Goal: Task Accomplishment & Management: Manage account settings

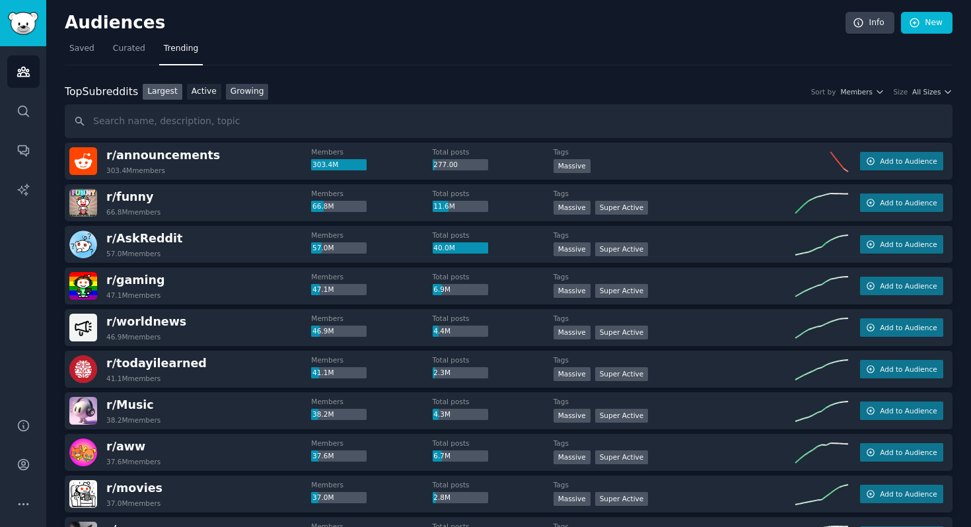
click at [242, 99] on link "Growing" at bounding box center [247, 92] width 43 height 17
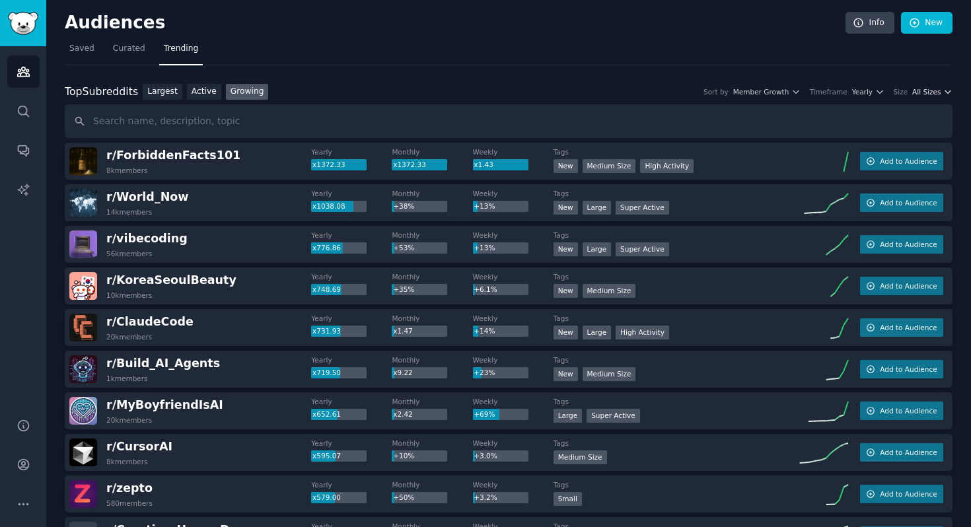
click at [930, 88] on span "All Sizes" at bounding box center [926, 91] width 28 height 9
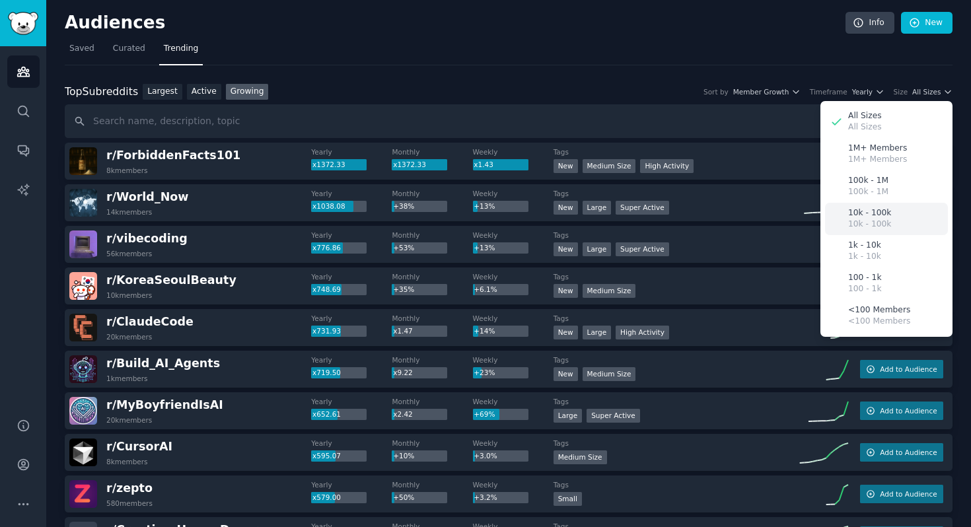
click at [888, 222] on div "10k - 100k 10k - 100k" at bounding box center [886, 219] width 123 height 32
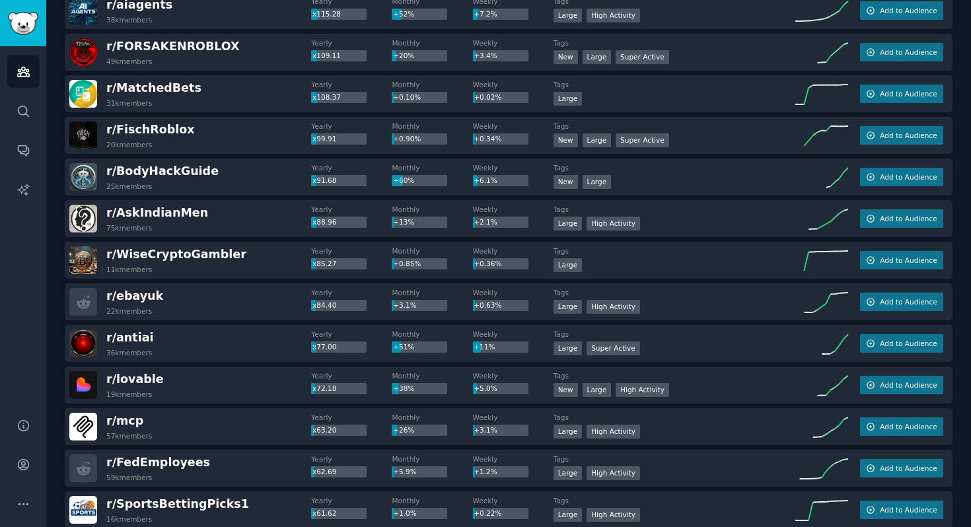
scroll to position [697, 0]
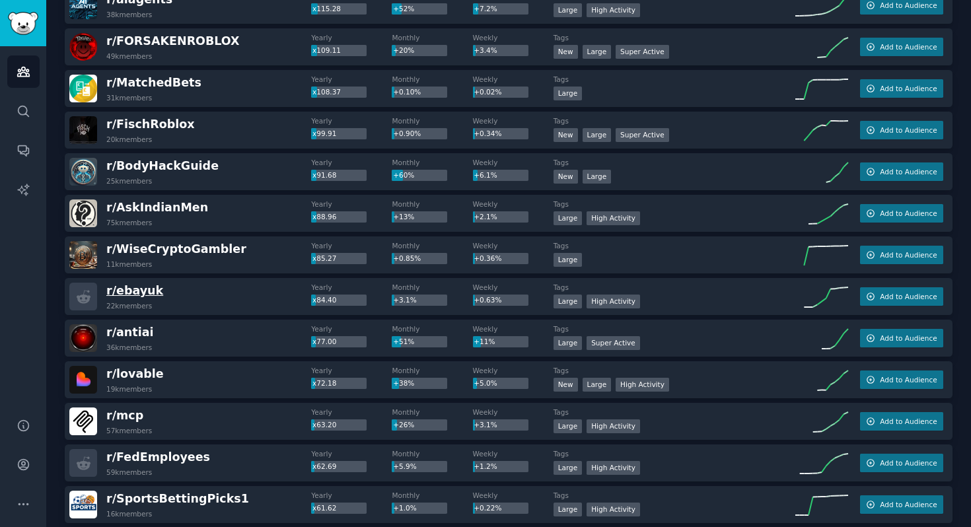
click at [141, 290] on span "r/ ebayuk" at bounding box center [134, 290] width 57 height 13
click at [913, 298] on span "Add to Audience" at bounding box center [908, 296] width 57 height 9
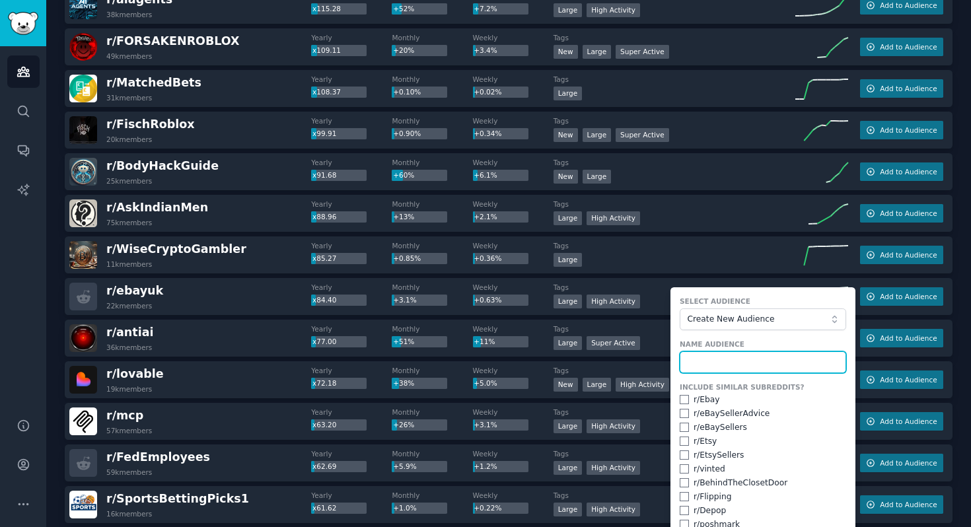
click at [806, 353] on input "text" at bounding box center [763, 362] width 166 height 22
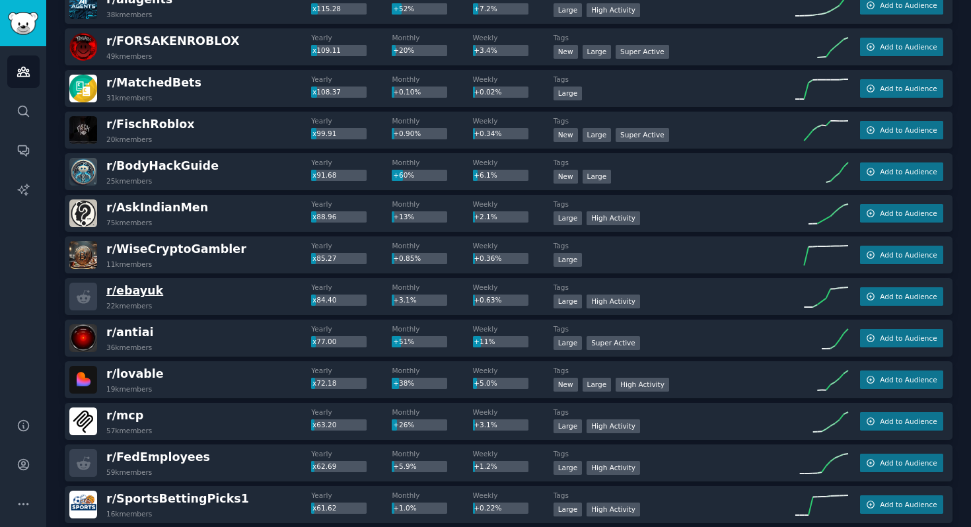
click at [140, 291] on span "r/ ebayuk" at bounding box center [134, 290] width 57 height 13
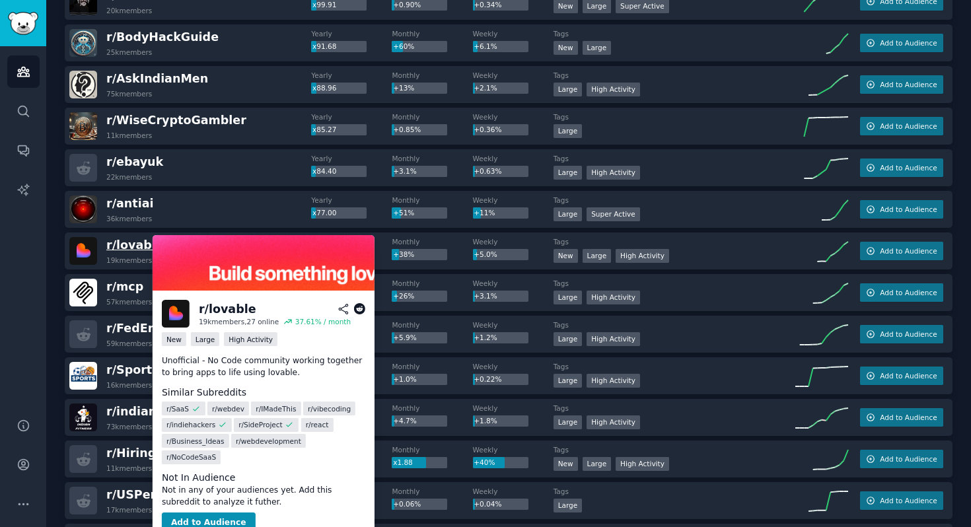
scroll to position [837, 0]
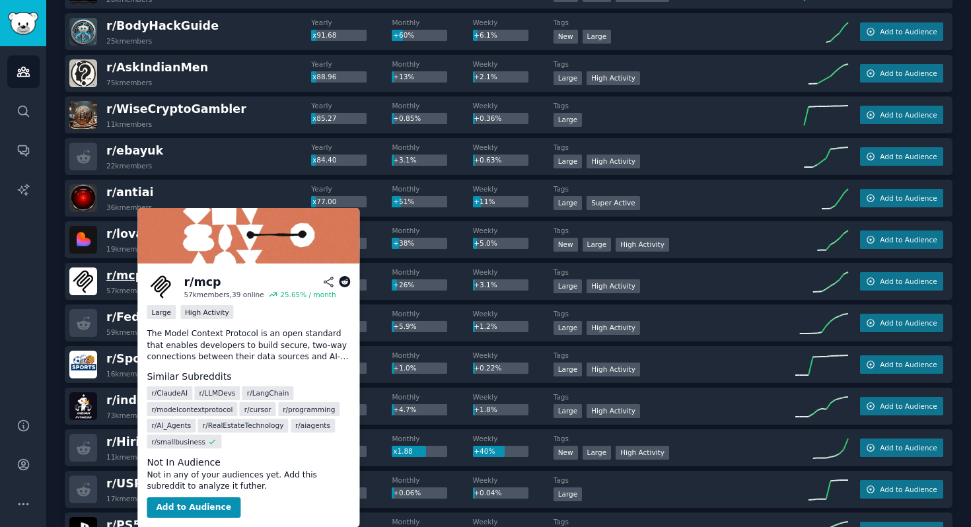
click at [131, 272] on span "r/ mcp" at bounding box center [124, 275] width 37 height 13
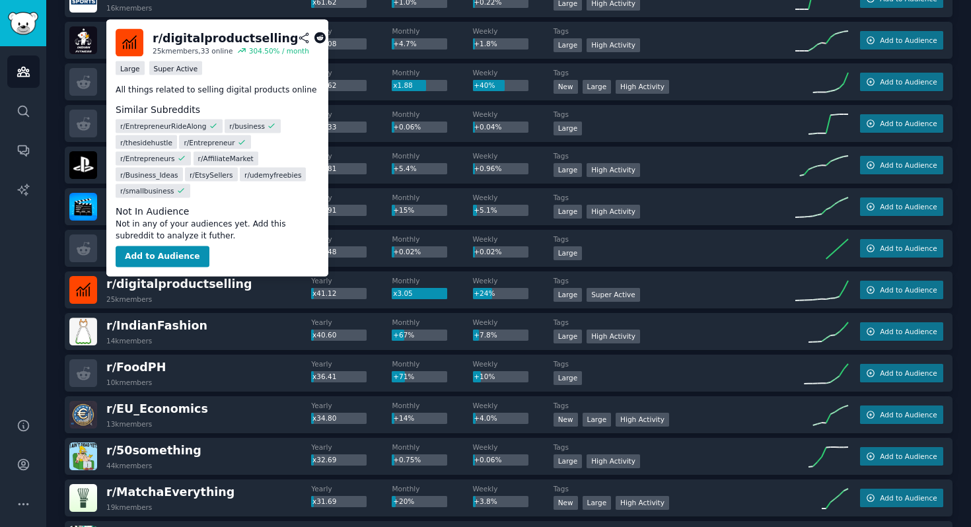
scroll to position [1206, 0]
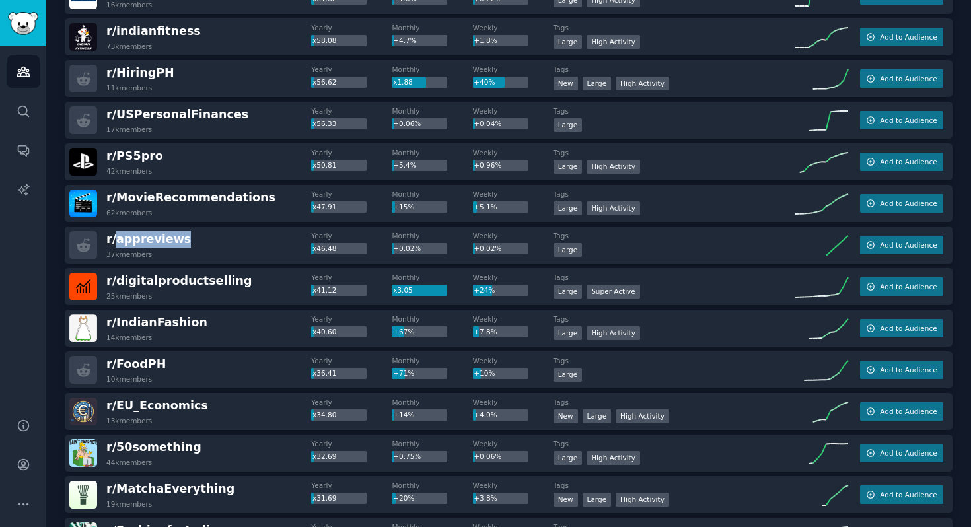
click at [137, 242] on span "r/ appreviews" at bounding box center [148, 238] width 85 height 13
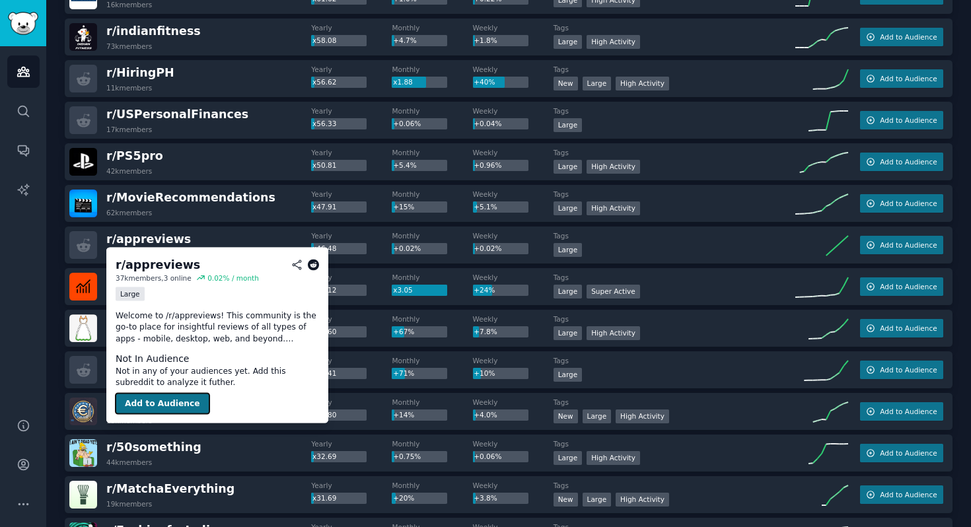
click at [173, 399] on button "Add to Audience" at bounding box center [163, 403] width 94 height 21
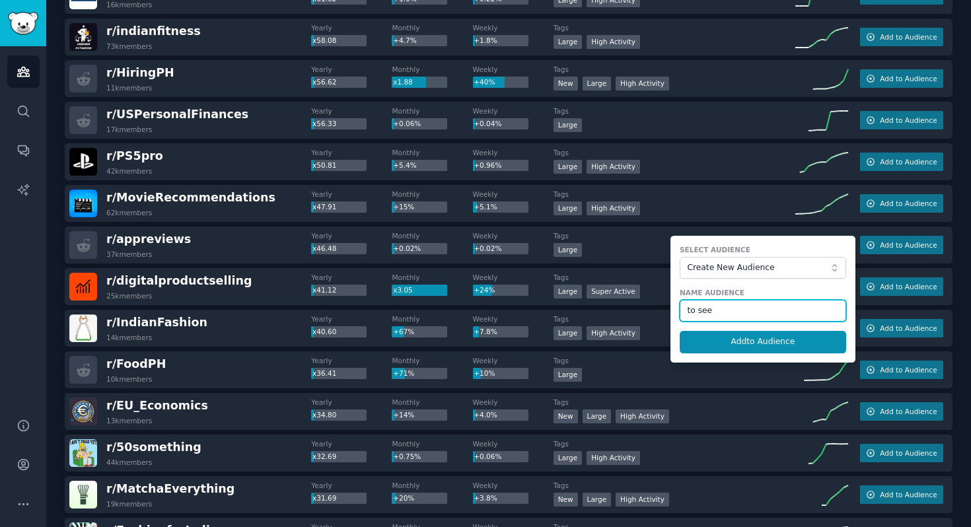
type input "to see"
click at [680, 331] on button "Add to Audience" at bounding box center [763, 342] width 166 height 22
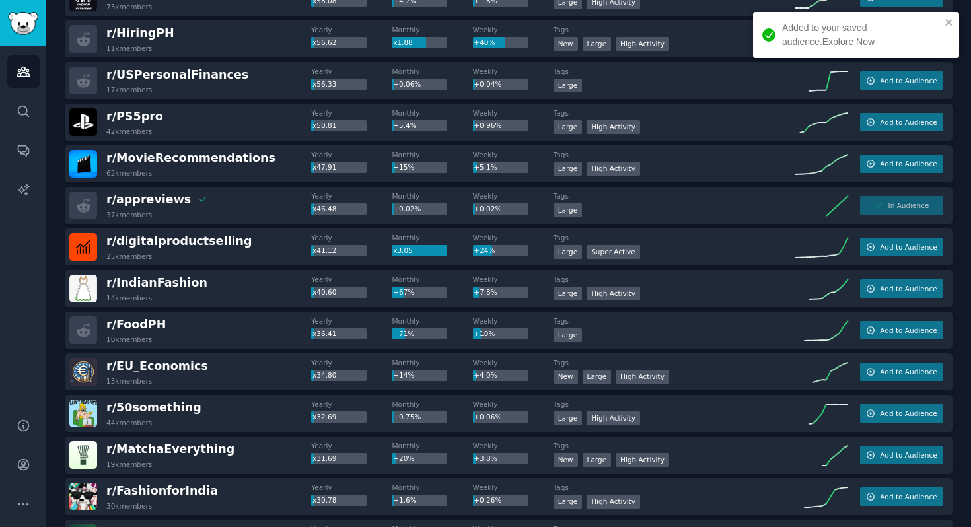
scroll to position [1268, 0]
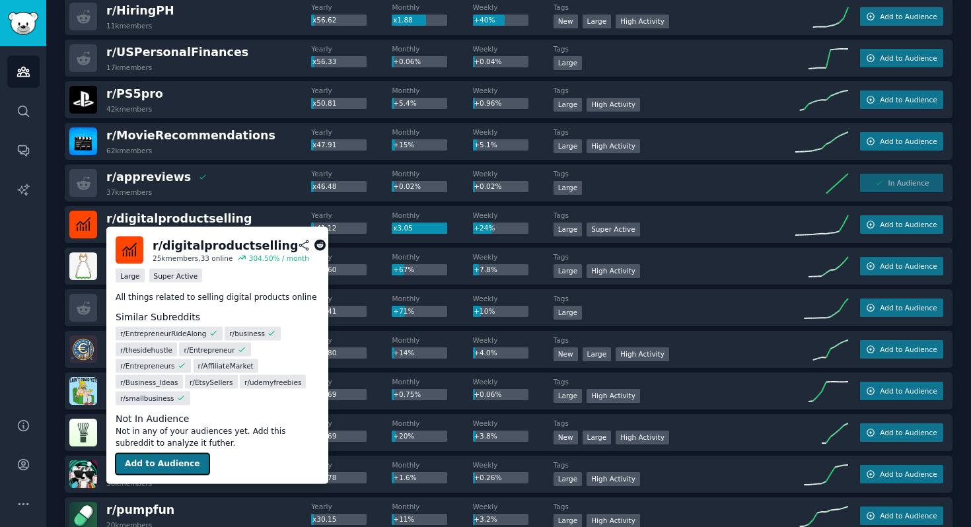
click at [150, 461] on button "Add to Audience" at bounding box center [163, 464] width 94 height 21
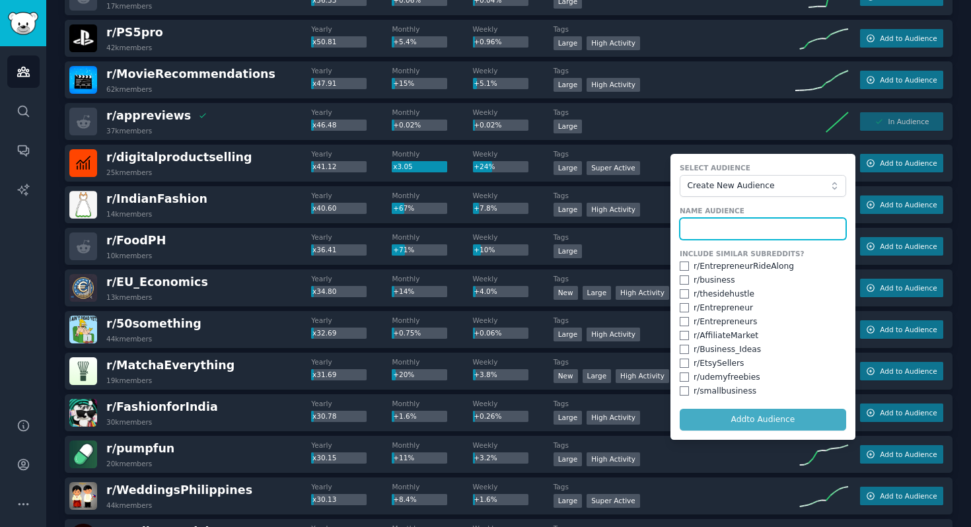
scroll to position [1327, 0]
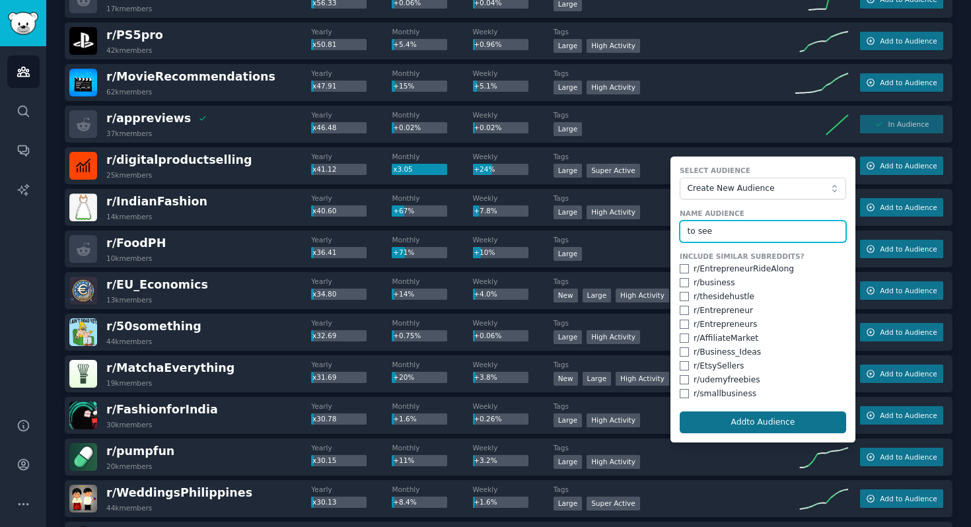
type input "to see"
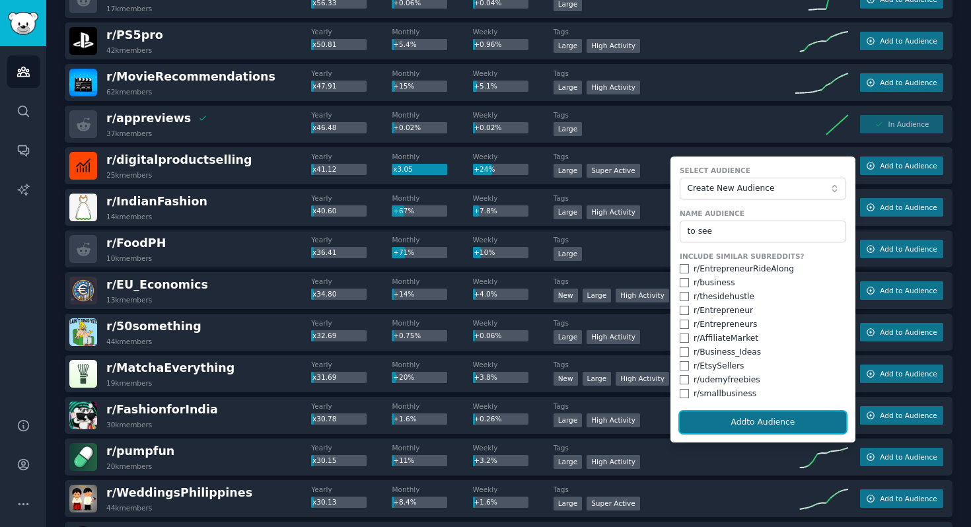
click at [743, 413] on button "Add to Audience" at bounding box center [763, 422] width 166 height 22
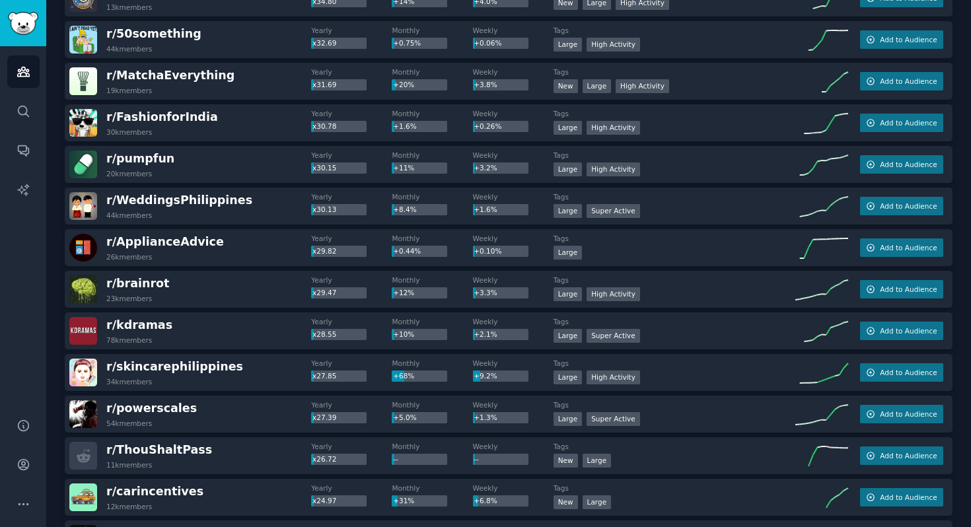
scroll to position [1621, 0]
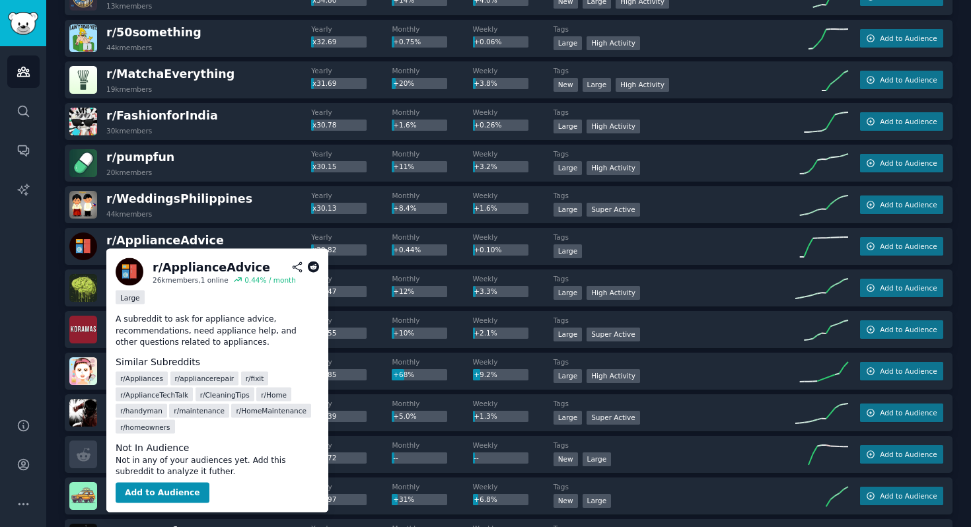
click at [195, 339] on p "A subreddit to ask for appliance advice, recommendations, need appliance help, …" at bounding box center [217, 331] width 203 height 35
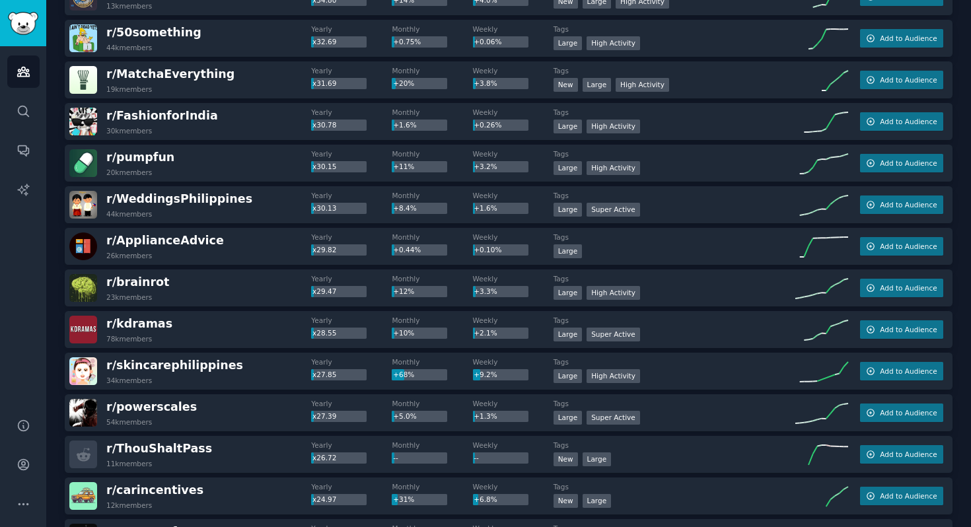
click at [229, 335] on div "r/ kdramas 78k members" at bounding box center [190, 330] width 242 height 28
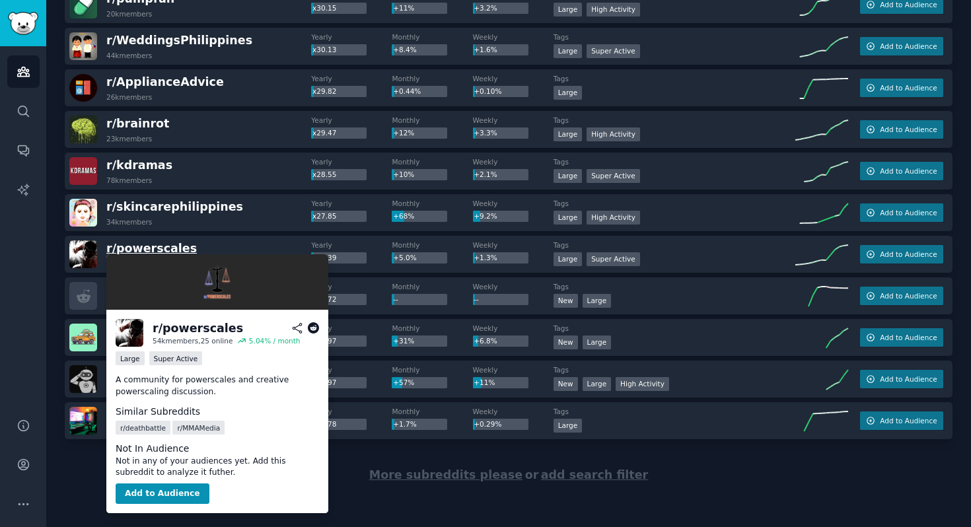
scroll to position [1781, 0]
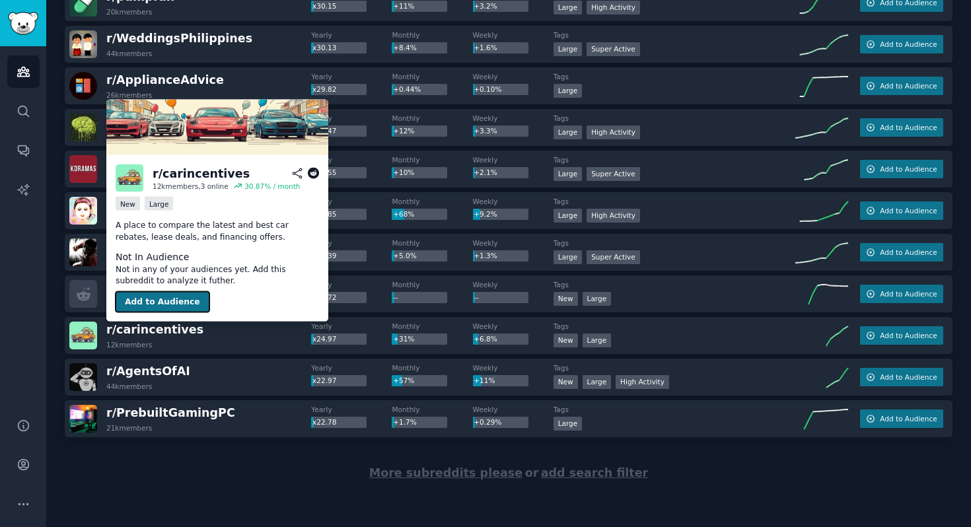
click at [176, 296] on button "Add to Audience" at bounding box center [163, 301] width 94 height 21
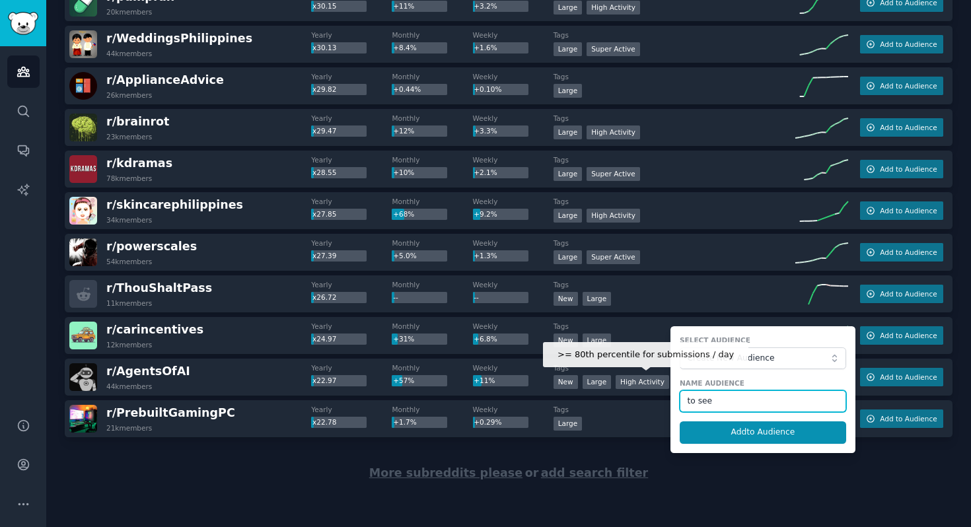
type input "to see"
click at [680, 421] on button "Add to Audience" at bounding box center [763, 432] width 166 height 22
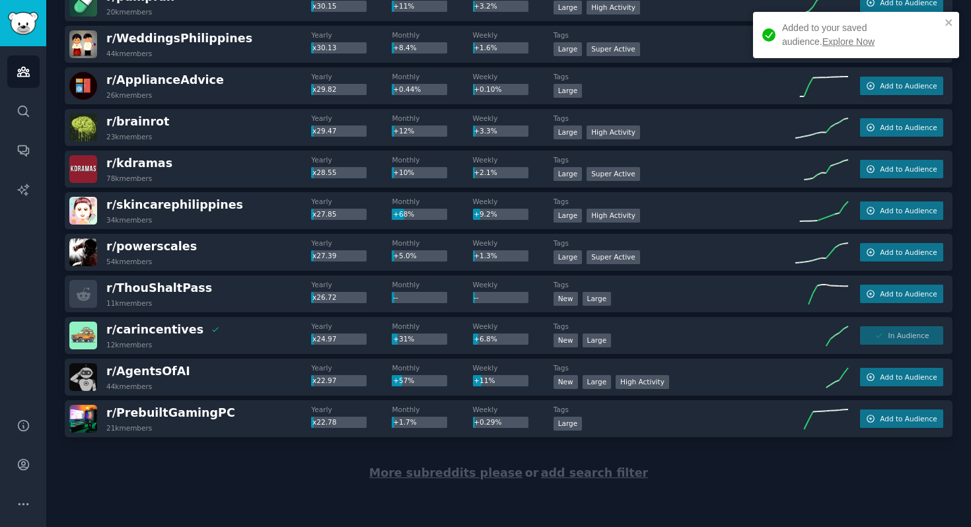
click at [447, 471] on span "More subreddits please" at bounding box center [445, 472] width 153 height 13
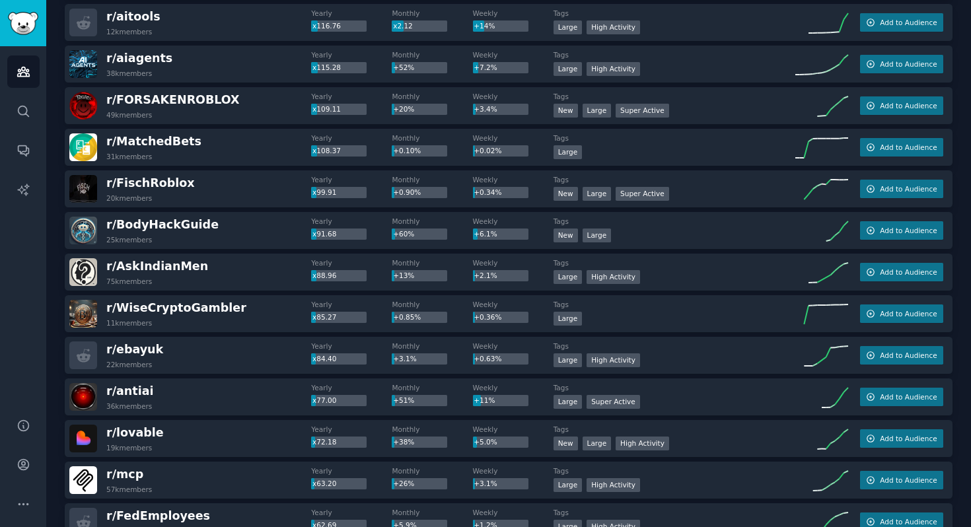
scroll to position [640, 0]
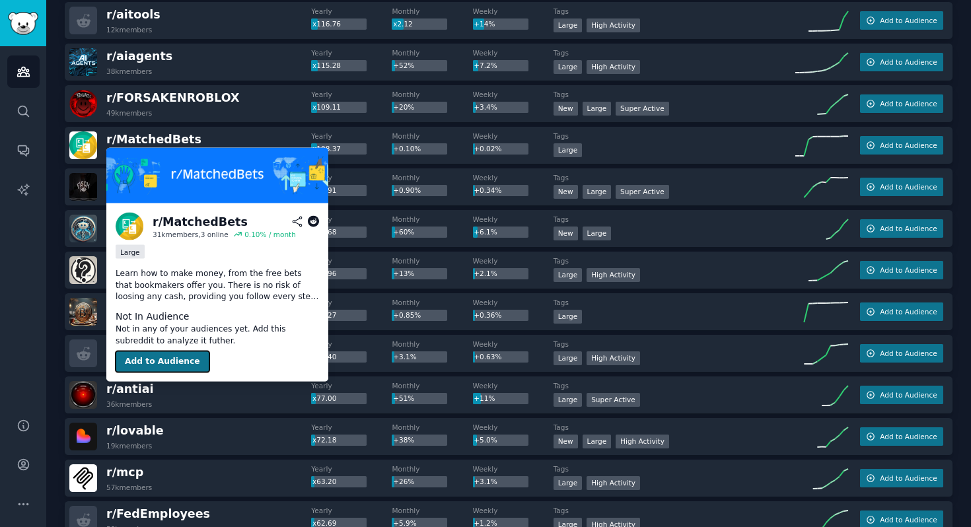
click at [153, 363] on button "Add to Audience" at bounding box center [163, 361] width 94 height 21
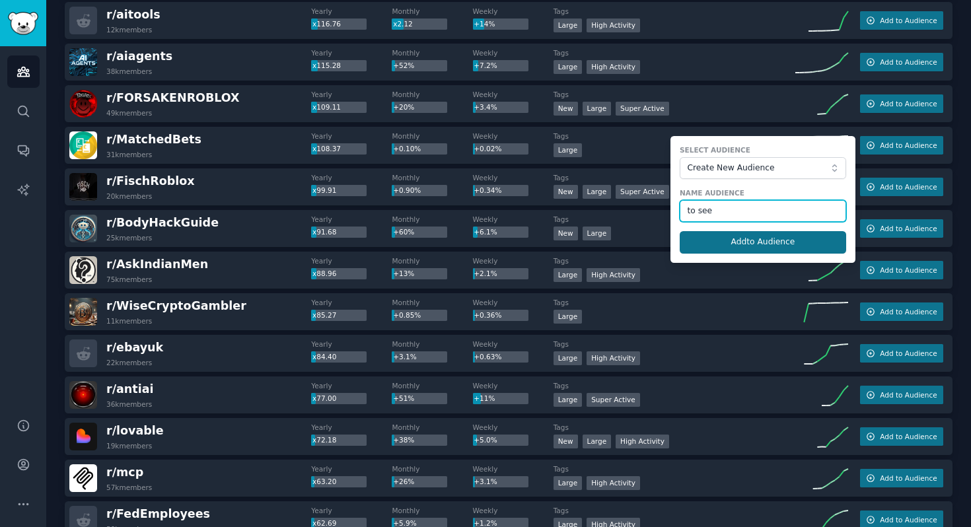
type input "to see"
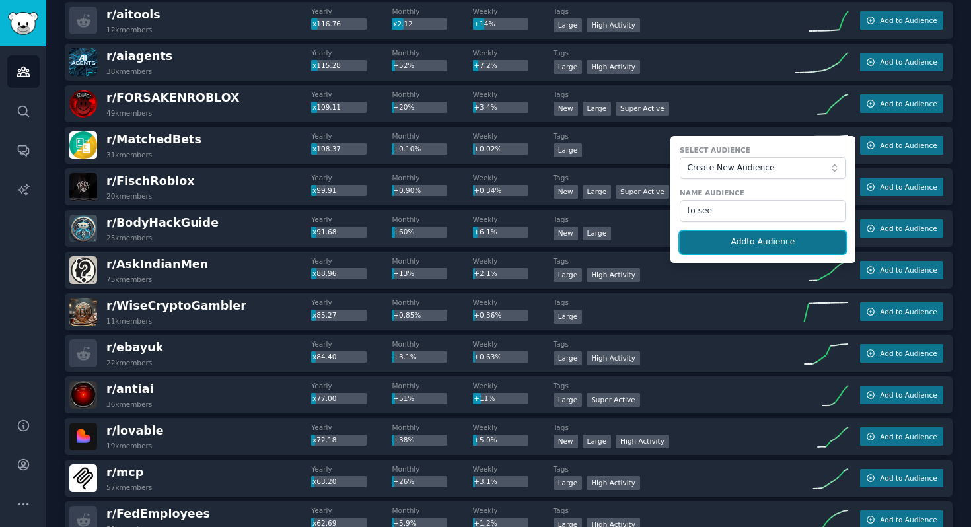
click at [768, 244] on button "Add to Audience" at bounding box center [763, 242] width 166 height 22
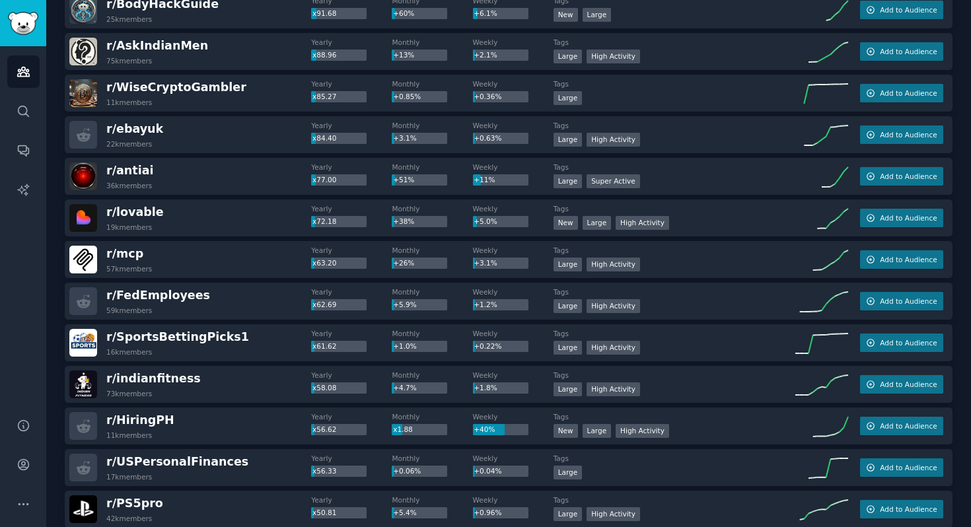
scroll to position [862, 0]
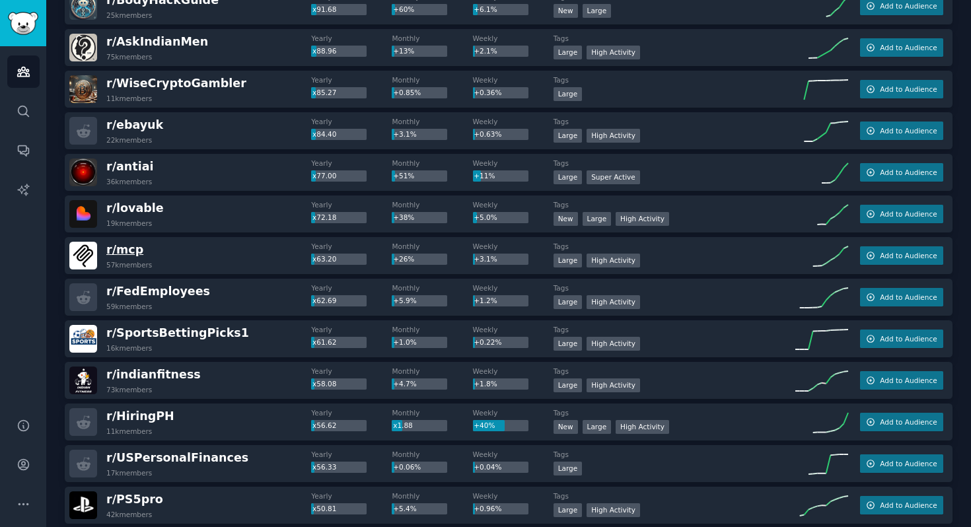
click at [125, 250] on span "r/ mcp" at bounding box center [124, 249] width 37 height 13
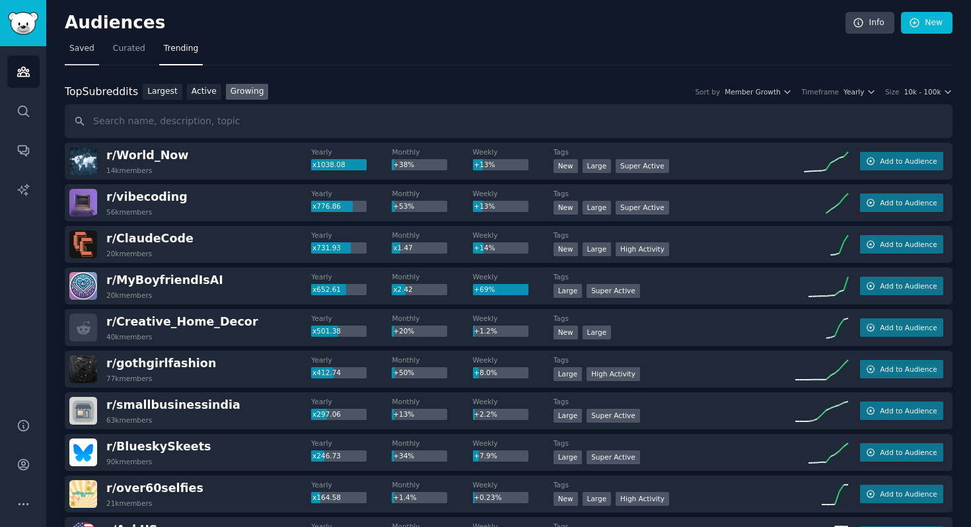
click at [83, 47] on span "Saved" at bounding box center [81, 49] width 25 height 12
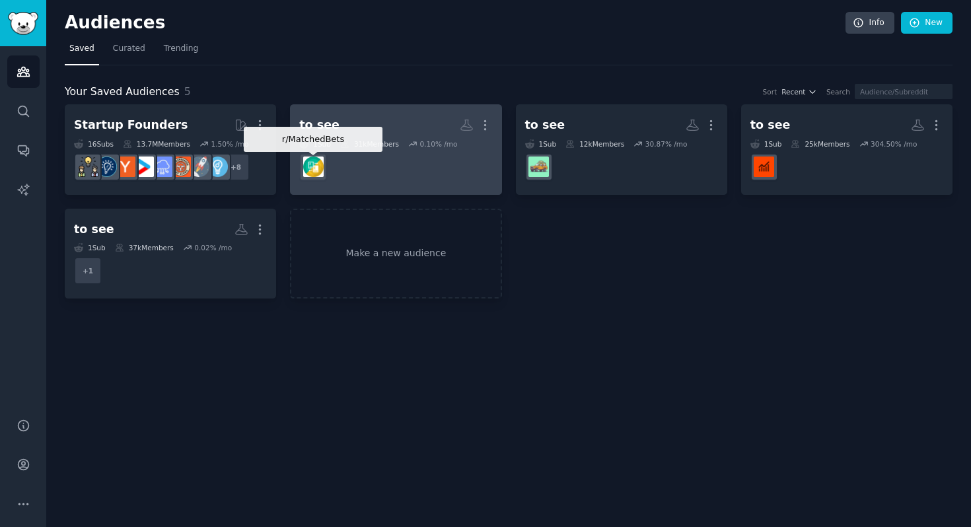
click at [319, 168] on img at bounding box center [313, 167] width 20 height 20
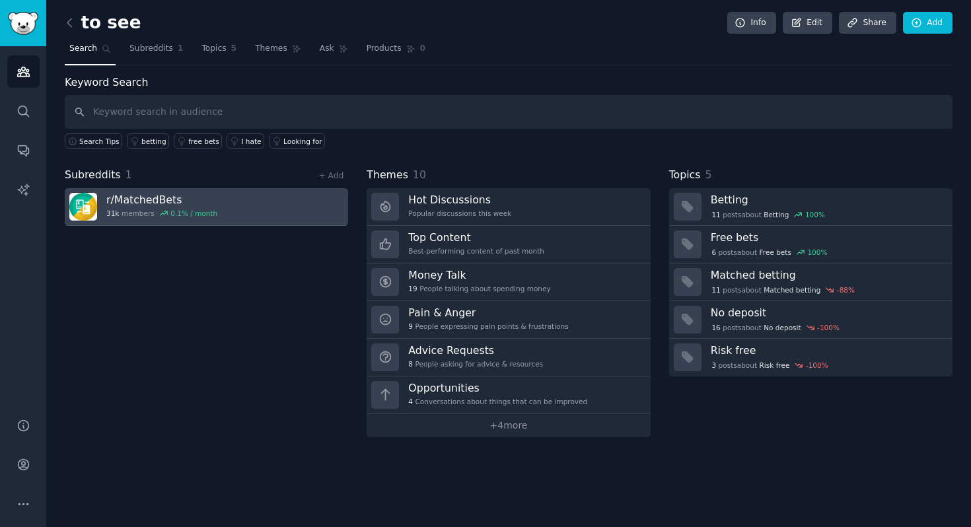
click at [130, 199] on h3 "r/ MatchedBets" at bounding box center [161, 200] width 111 height 14
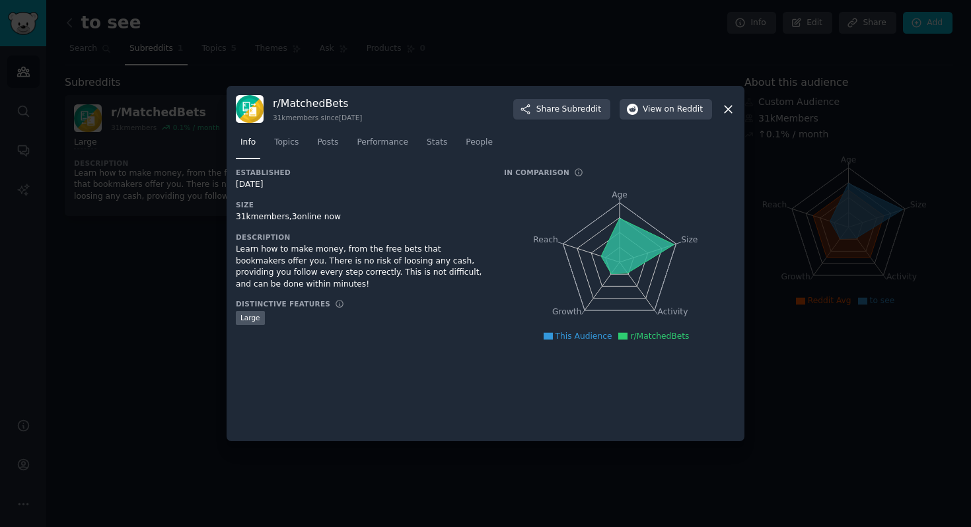
click at [206, 256] on div at bounding box center [485, 263] width 971 height 527
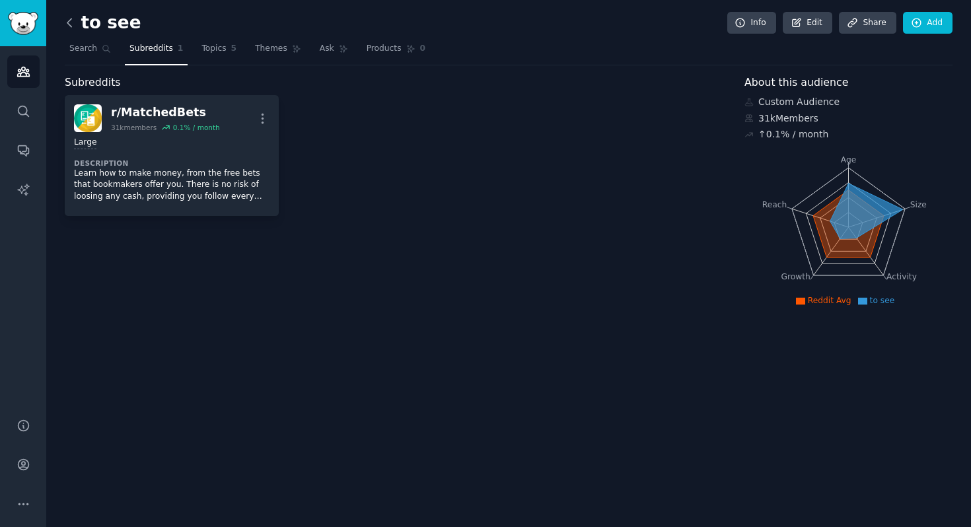
click at [65, 23] on icon at bounding box center [70, 23] width 14 height 14
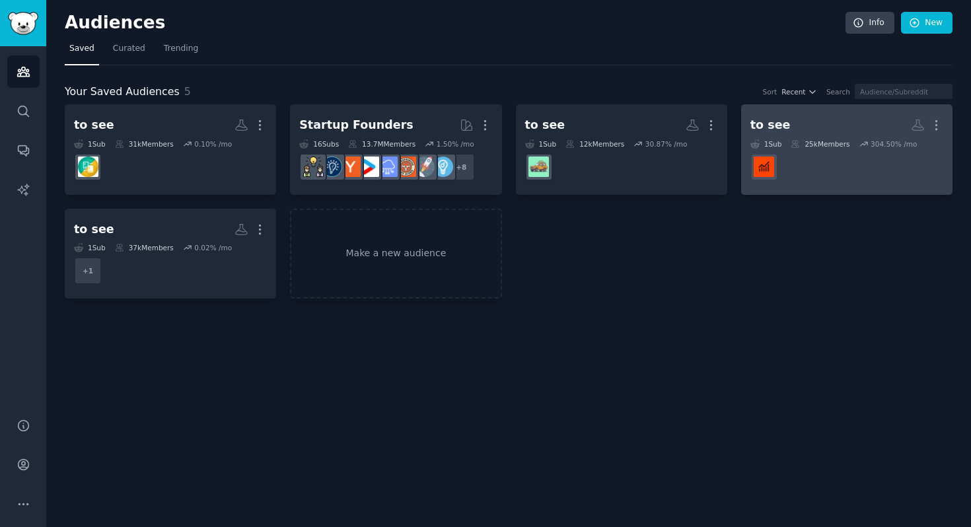
click at [834, 159] on dd at bounding box center [846, 167] width 193 height 37
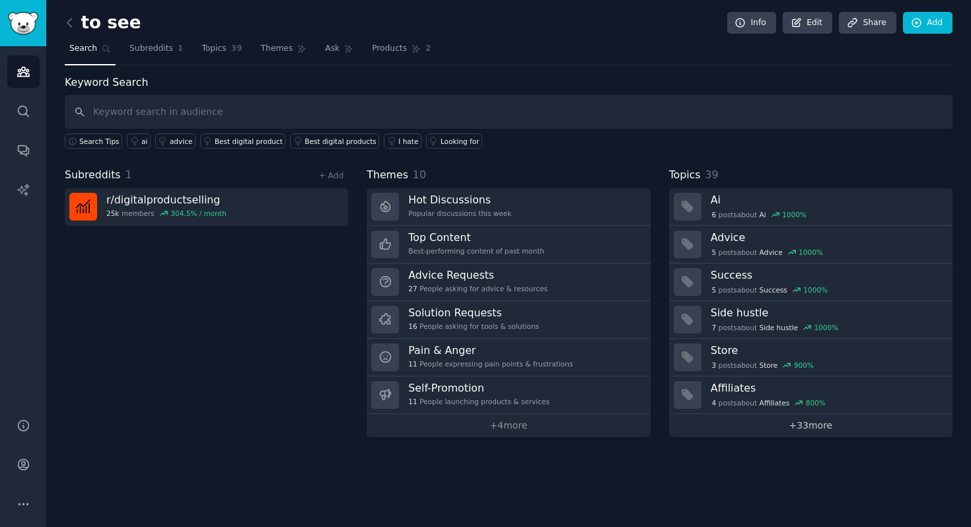
click at [783, 427] on link "+ 33 more" at bounding box center [810, 425] width 283 height 23
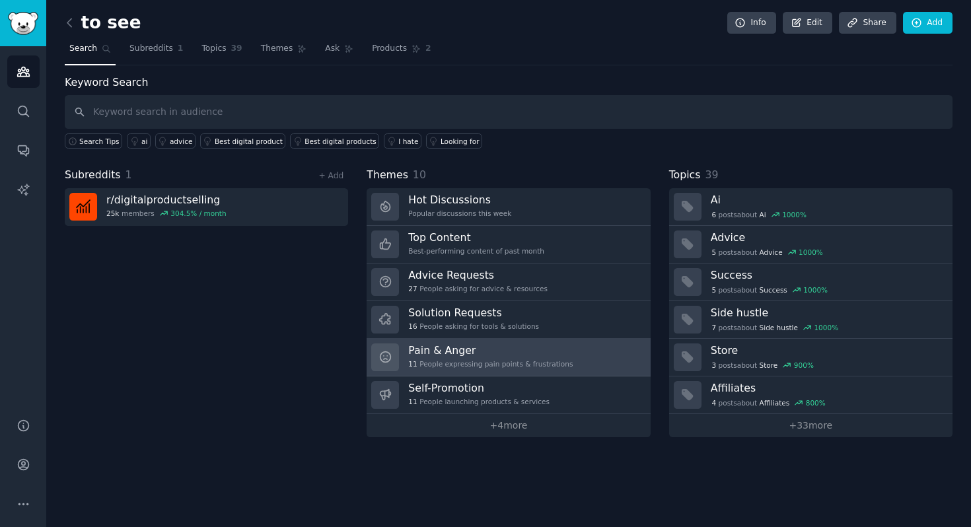
click at [463, 351] on h3 "Pain & Anger" at bounding box center [490, 350] width 164 height 14
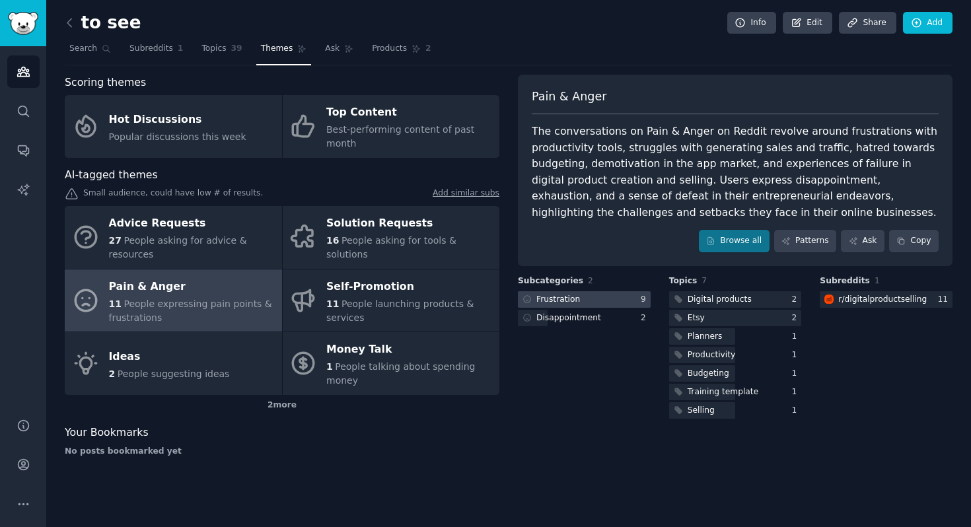
click at [606, 300] on div at bounding box center [584, 299] width 133 height 17
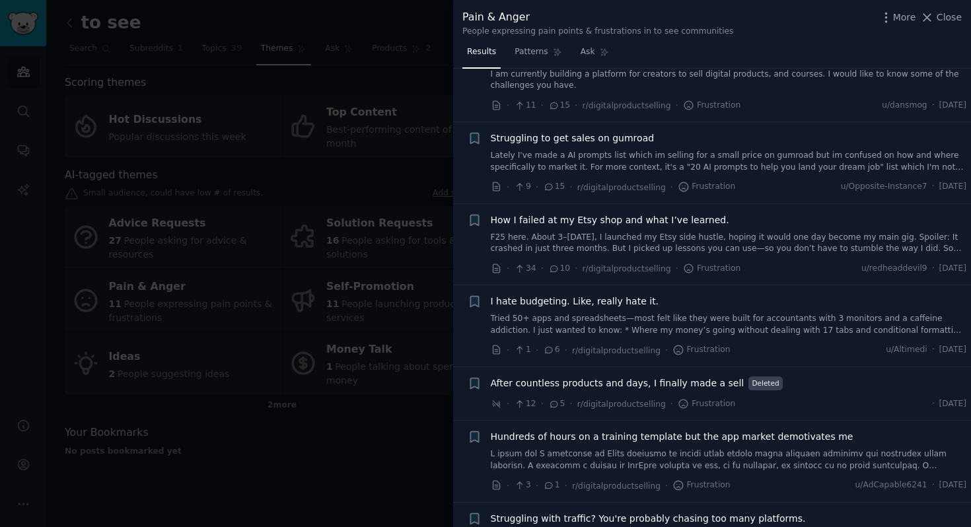
scroll to position [135, 0]
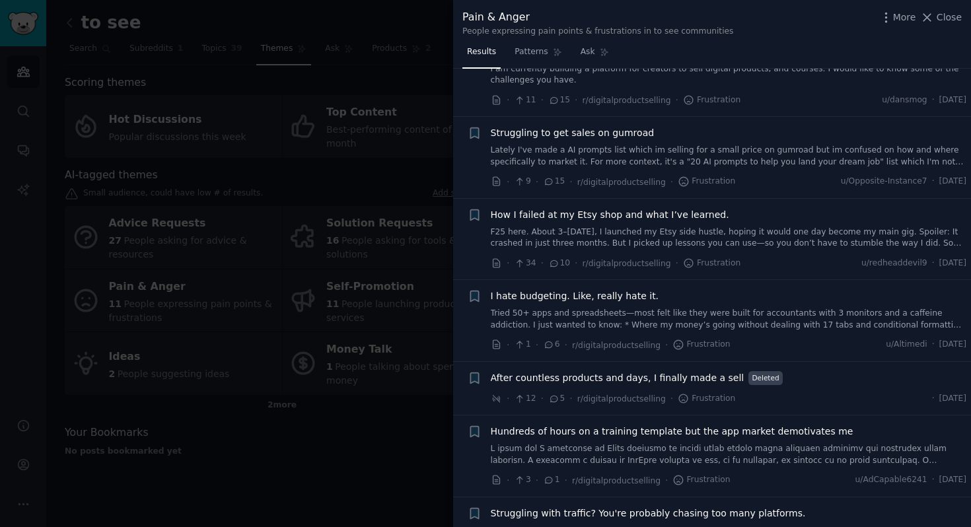
click at [525, 150] on link "Lately I've made a AI prompts list which im selling for a small price on gumroa…" at bounding box center [729, 156] width 476 height 23
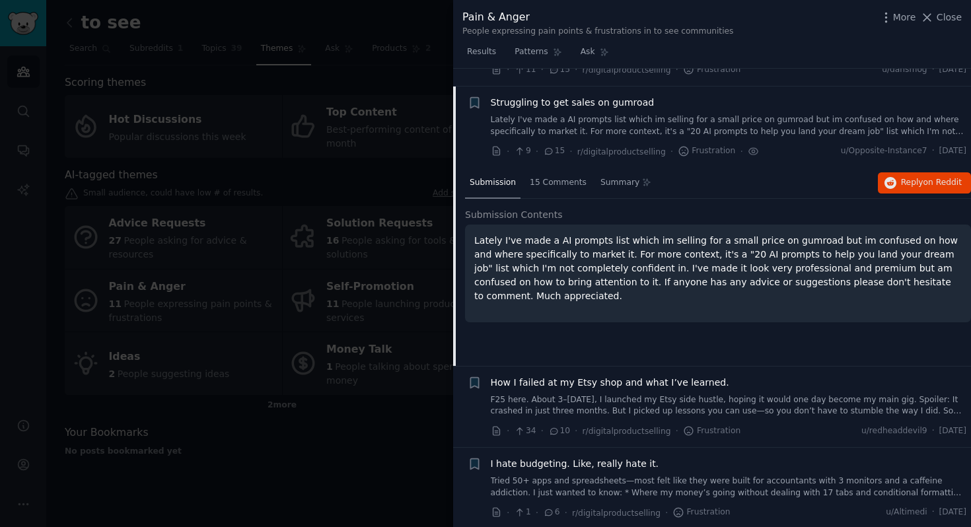
scroll to position [184, 0]
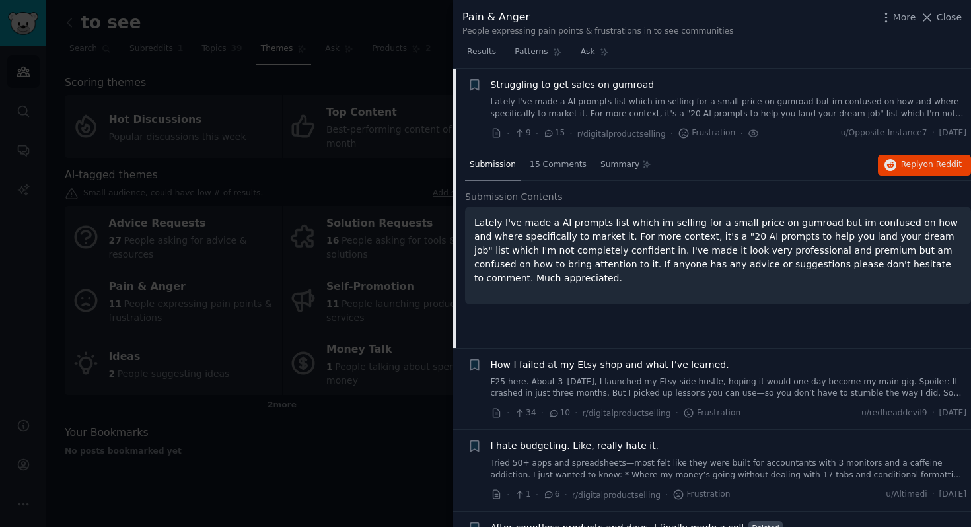
click at [802, 270] on p "Lately I've made a AI prompts list which im selling for a small price on gumroa…" at bounding box center [717, 250] width 487 height 69
click at [556, 163] on span "15 Comments" at bounding box center [558, 165] width 57 height 12
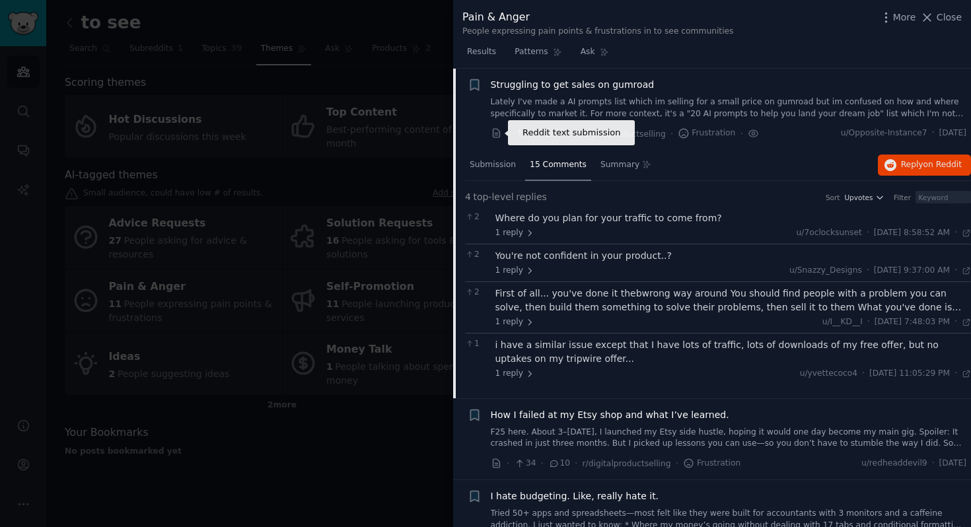
click at [494, 137] on icon at bounding box center [496, 133] width 7 height 9
click at [395, 219] on div at bounding box center [485, 263] width 971 height 527
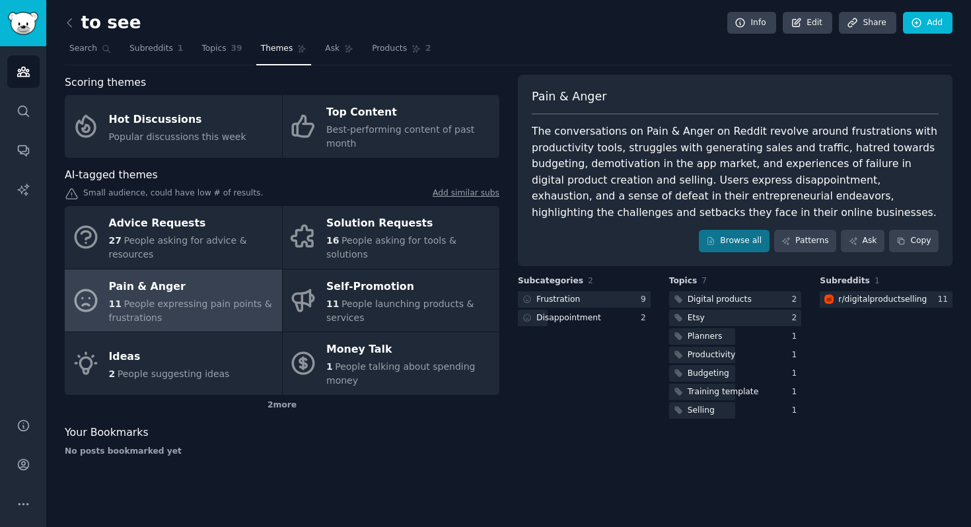
click at [62, 22] on div "to see Info Edit Share Add Search Subreddits 1 Topics 39 Themes Ask Products 2 …" at bounding box center [508, 263] width 925 height 527
click at [17, 21] on img "Sidebar" at bounding box center [23, 23] width 30 height 23
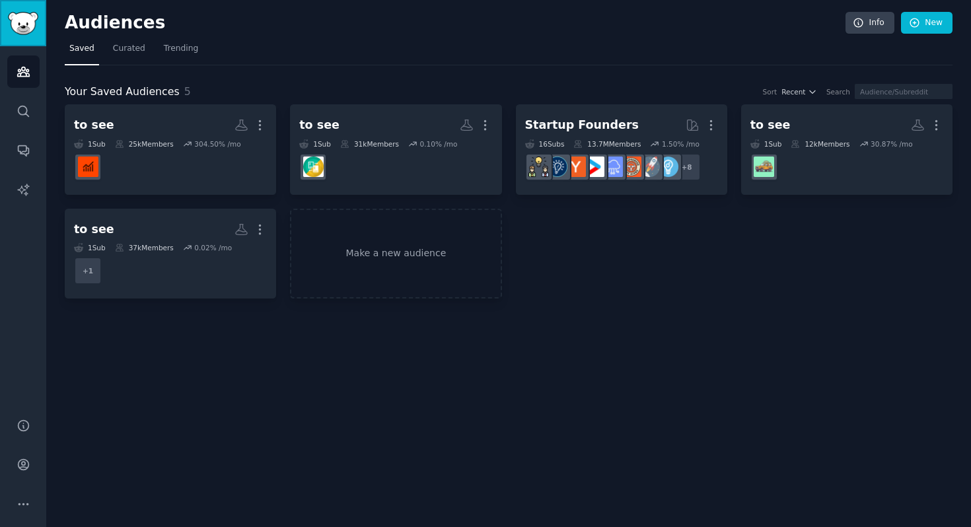
click at [28, 30] on img "Sidebar" at bounding box center [23, 23] width 30 height 23
click at [32, 108] on link "Search" at bounding box center [23, 111] width 32 height 32
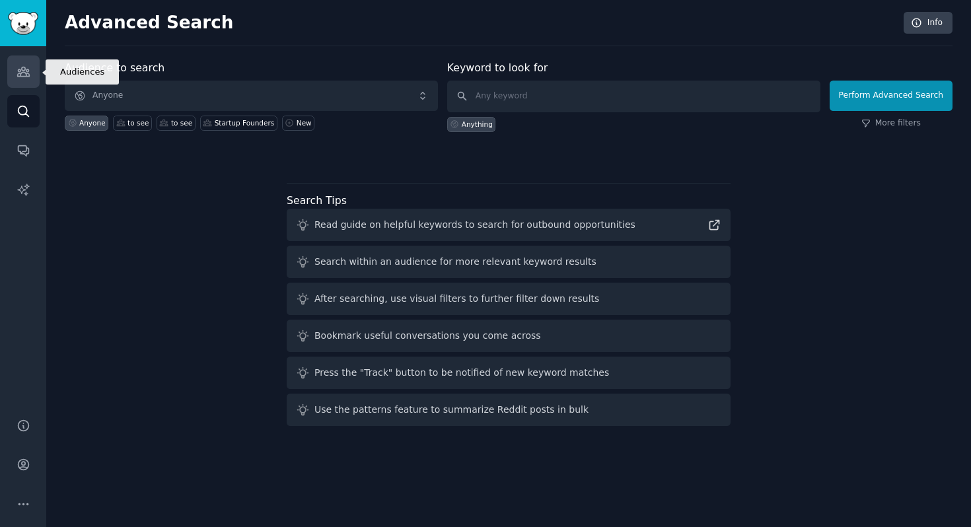
click at [18, 75] on icon "Sidebar" at bounding box center [24, 72] width 14 height 14
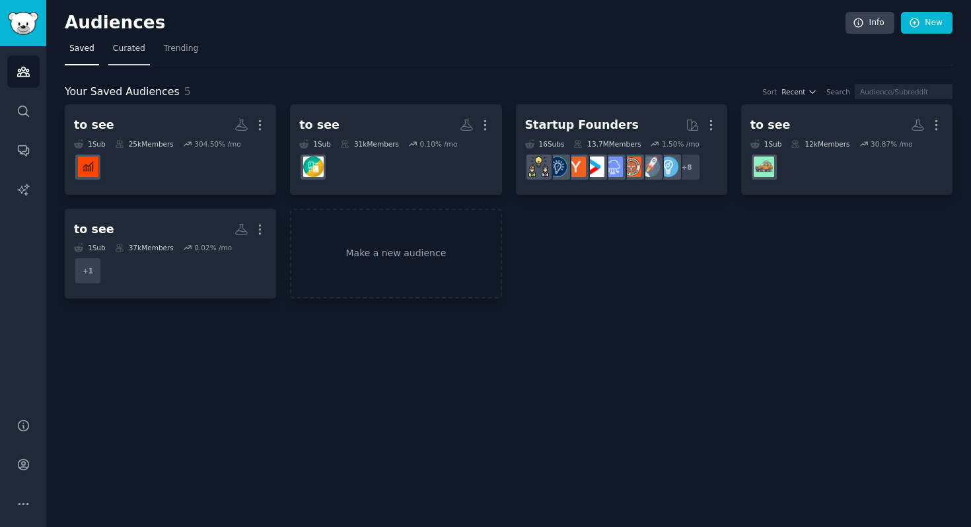
click at [135, 51] on span "Curated" at bounding box center [129, 49] width 32 height 12
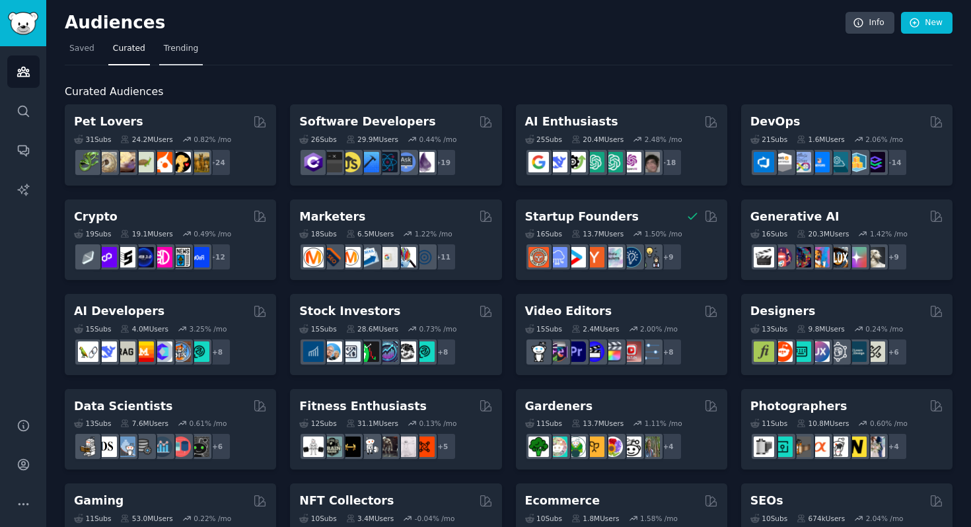
click at [180, 55] on link "Trending" at bounding box center [181, 51] width 44 height 27
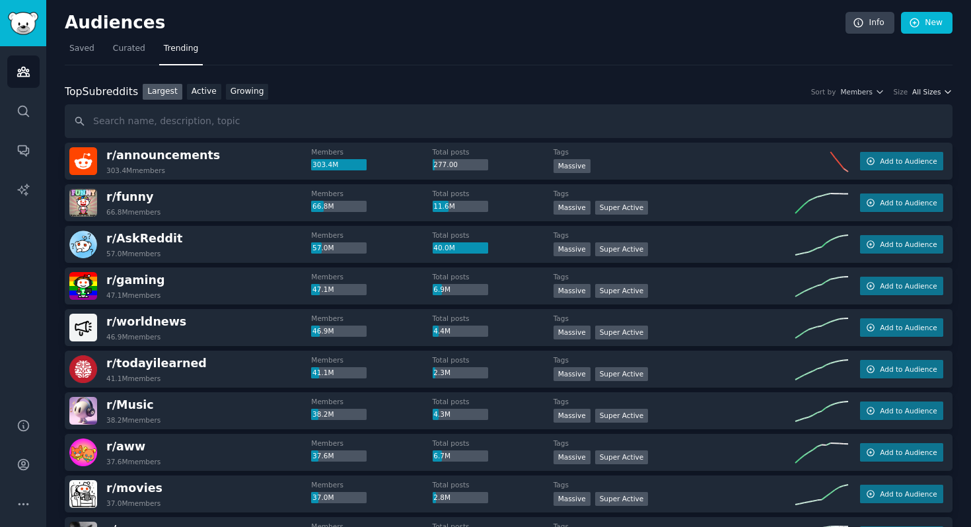
click at [934, 87] on span "All Sizes" at bounding box center [926, 91] width 28 height 9
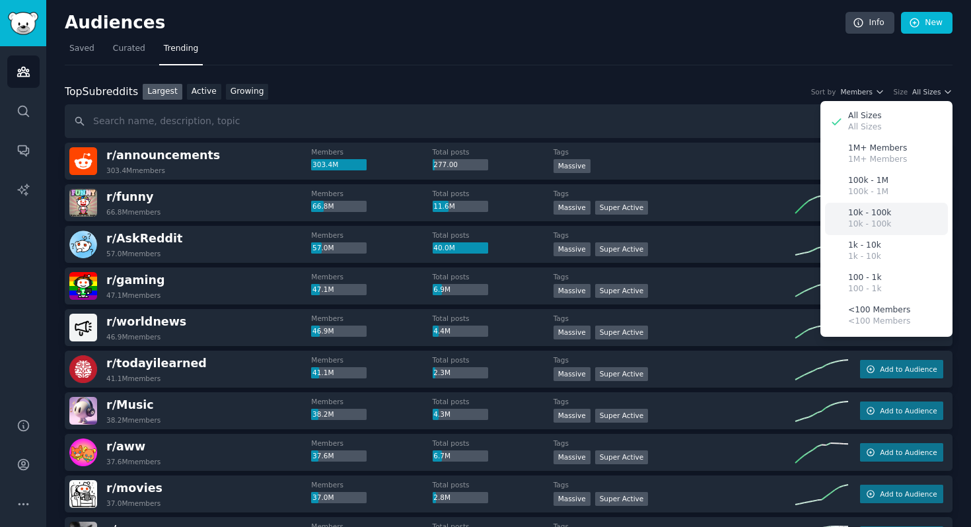
click at [896, 211] on div "10k - 100k 10k - 100k" at bounding box center [886, 219] width 123 height 32
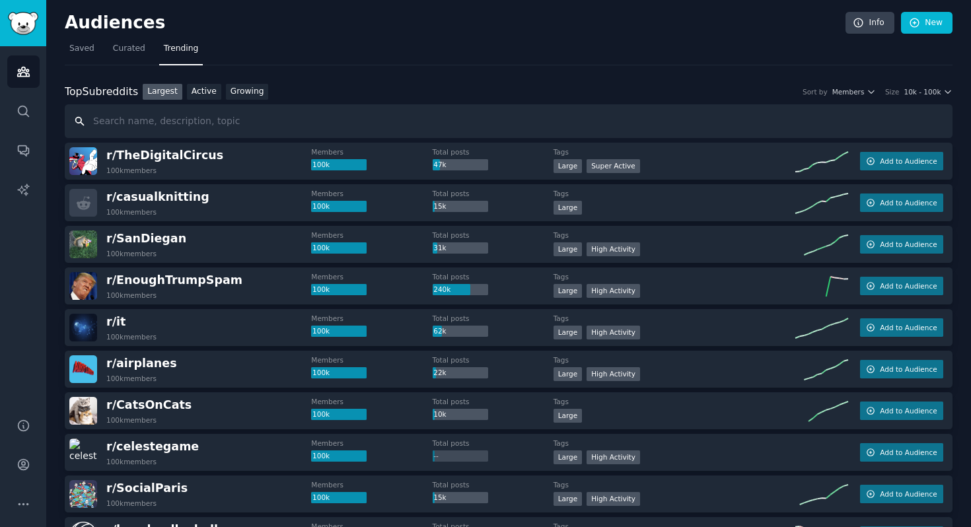
click at [243, 122] on input "text" at bounding box center [509, 121] width 888 height 34
click at [21, 494] on button "More" at bounding box center [23, 504] width 32 height 32
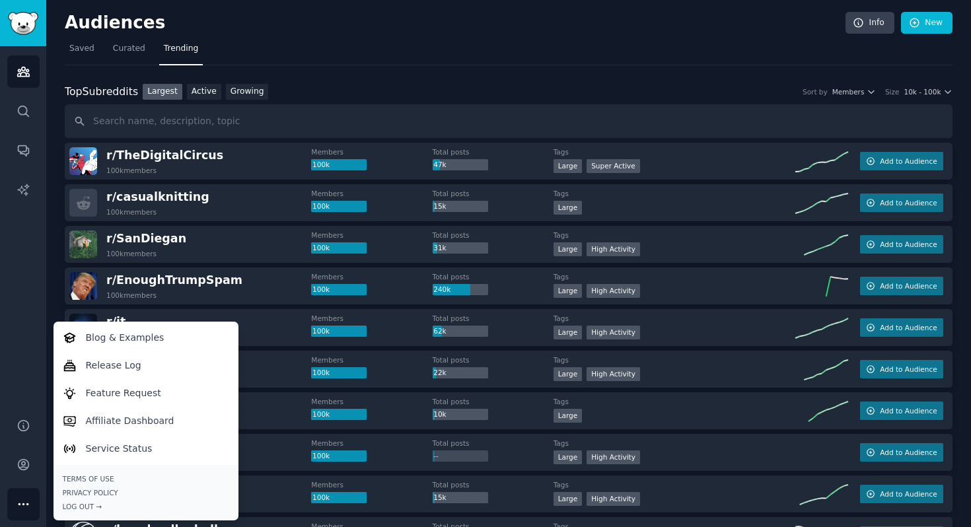
click at [22, 502] on icon "Sidebar" at bounding box center [24, 504] width 14 height 14
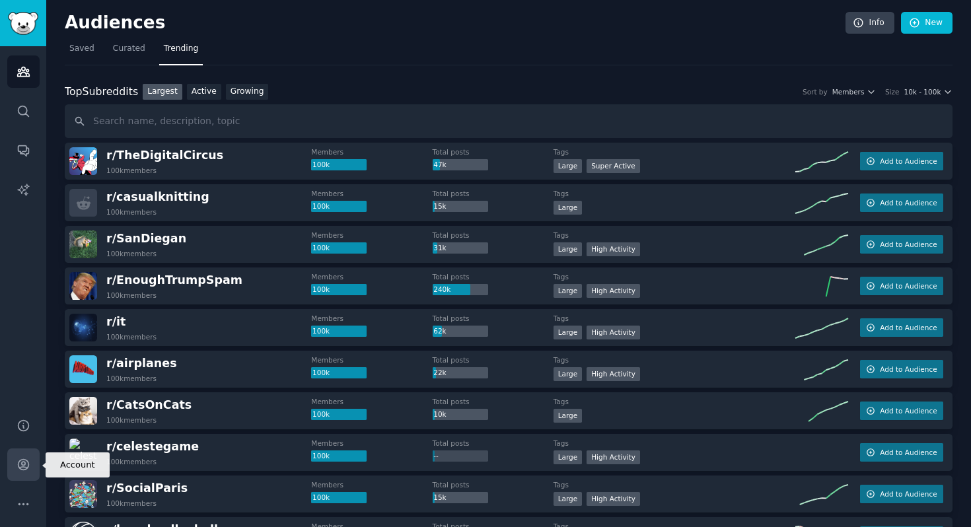
click at [22, 464] on icon "Sidebar" at bounding box center [24, 465] width 14 height 14
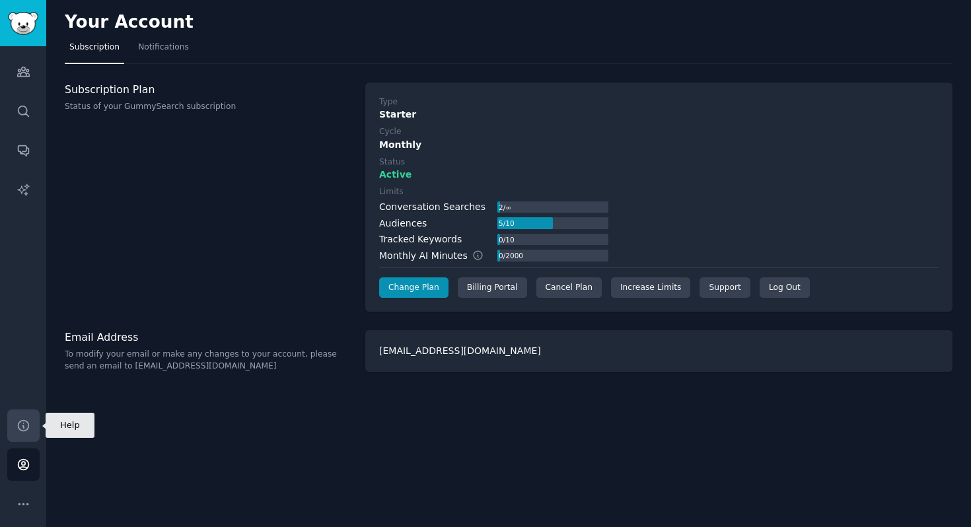
click at [23, 426] on icon "Sidebar" at bounding box center [23, 425] width 11 height 11
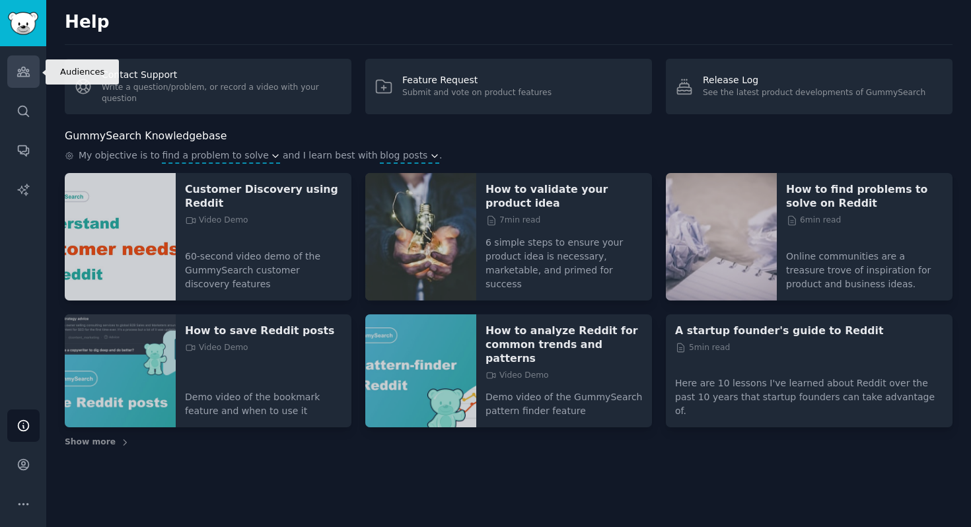
click at [34, 73] on link "Audiences" at bounding box center [23, 71] width 32 height 32
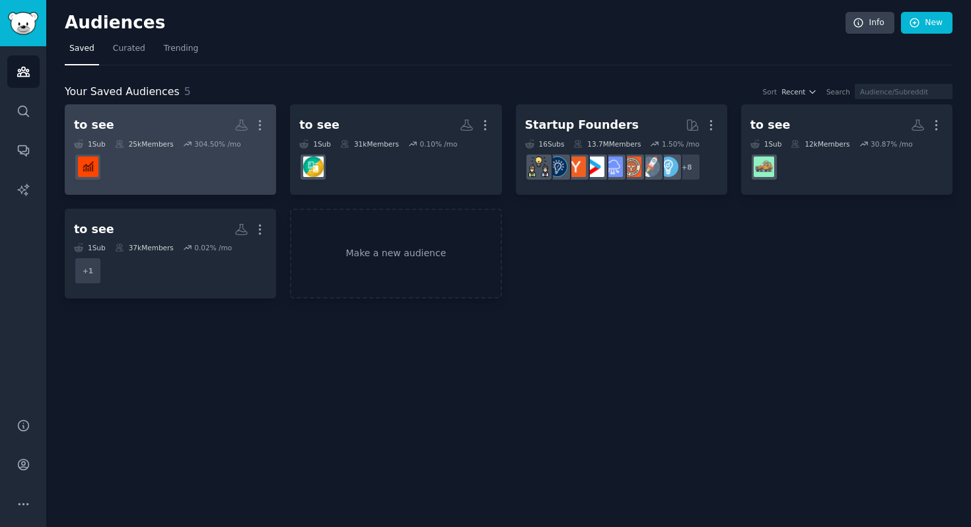
click at [163, 157] on dd at bounding box center [170, 167] width 193 height 37
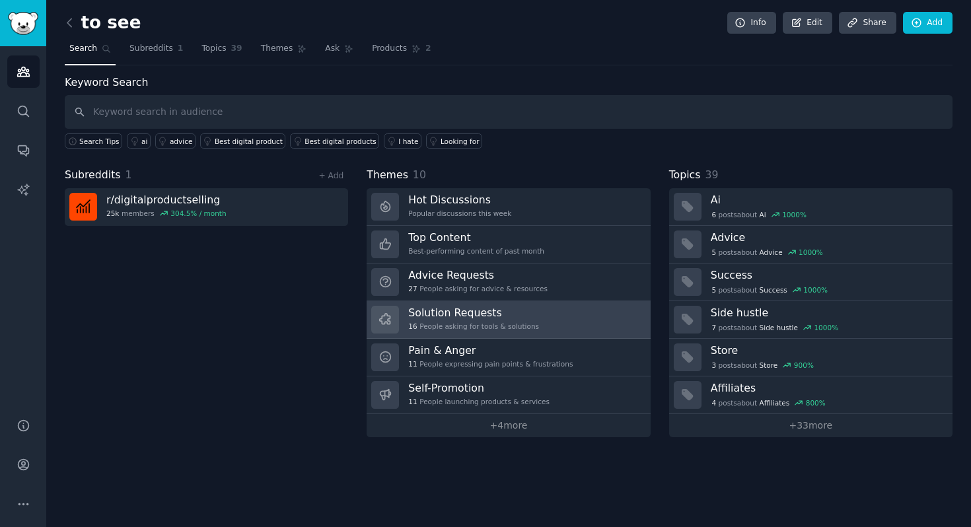
click at [491, 309] on h3 "Solution Requests" at bounding box center [473, 313] width 131 height 14
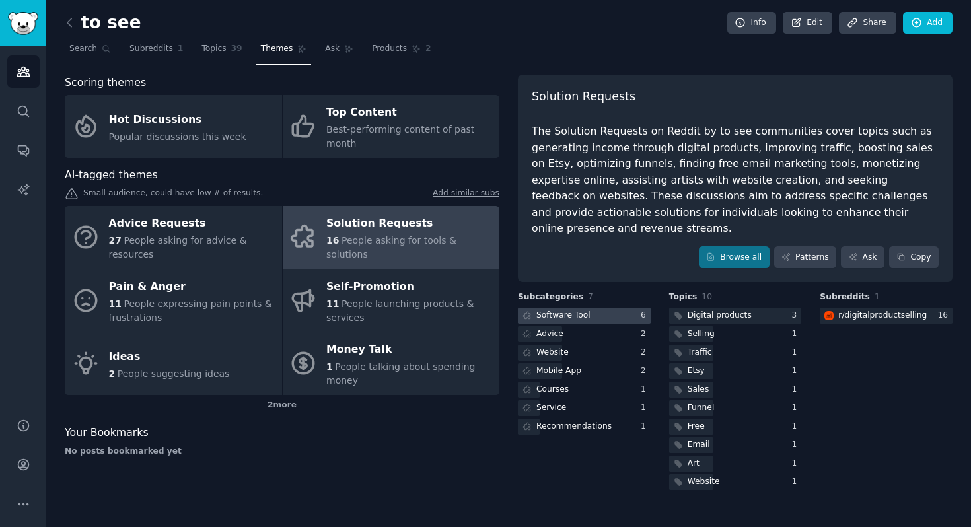
click at [590, 308] on div "Software Tool" at bounding box center [555, 316] width 75 height 17
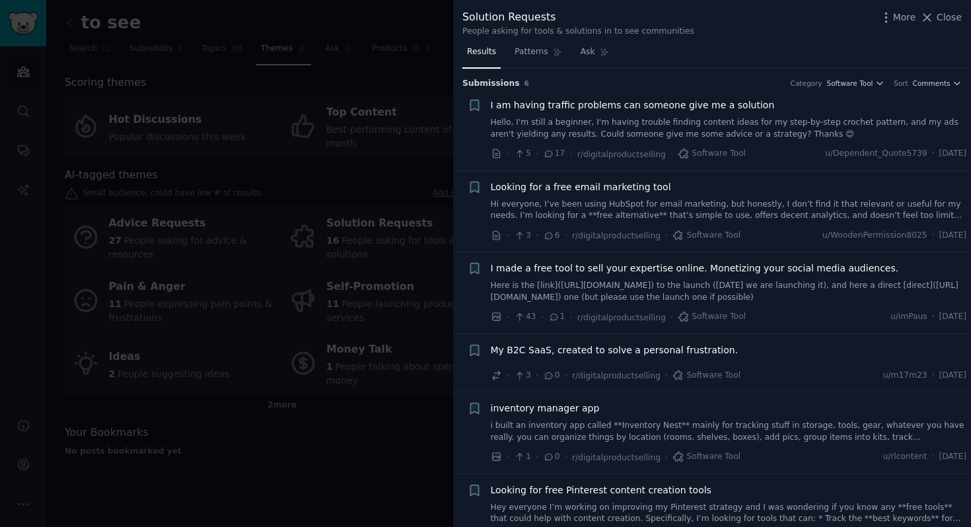
click at [670, 125] on link "Hello, I'm still a beginner, I'm having trouble finding content ideas for my st…" at bounding box center [729, 128] width 476 height 23
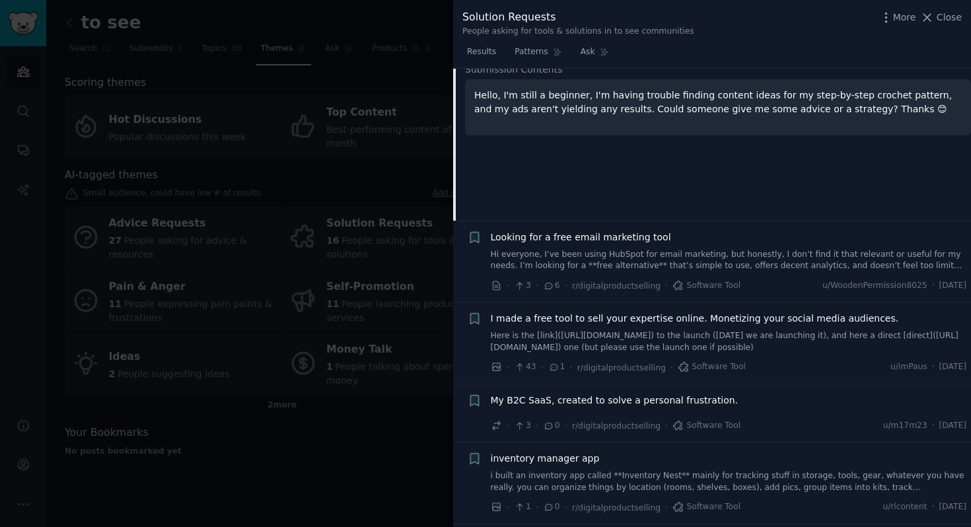
scroll to position [154, 0]
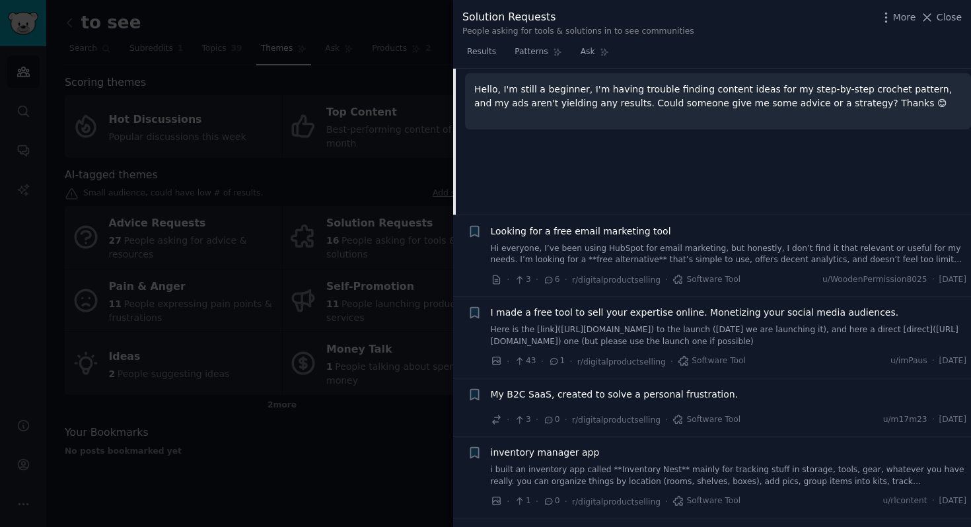
click at [612, 248] on link "Hi everyone, I’ve been using HubSpot for email marketing, but honestly, I don’t…" at bounding box center [729, 254] width 476 height 23
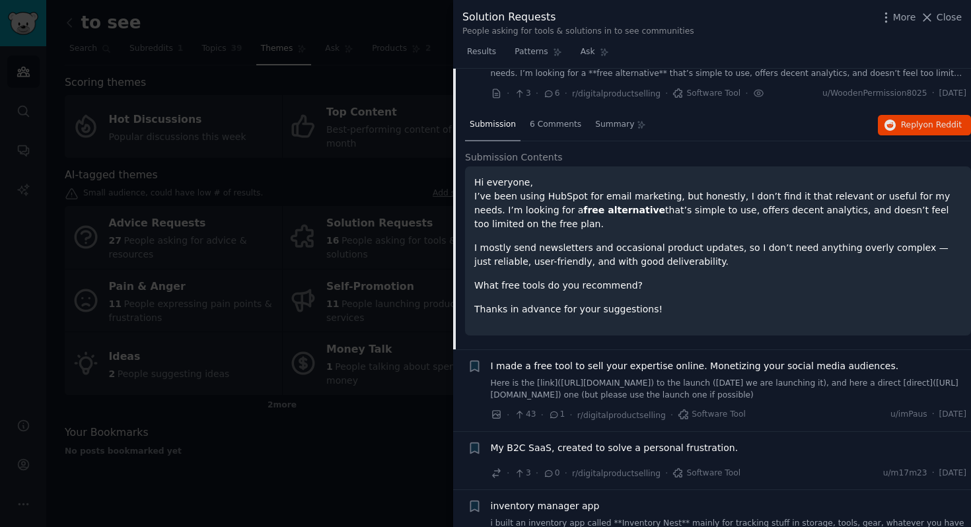
scroll to position [162, 0]
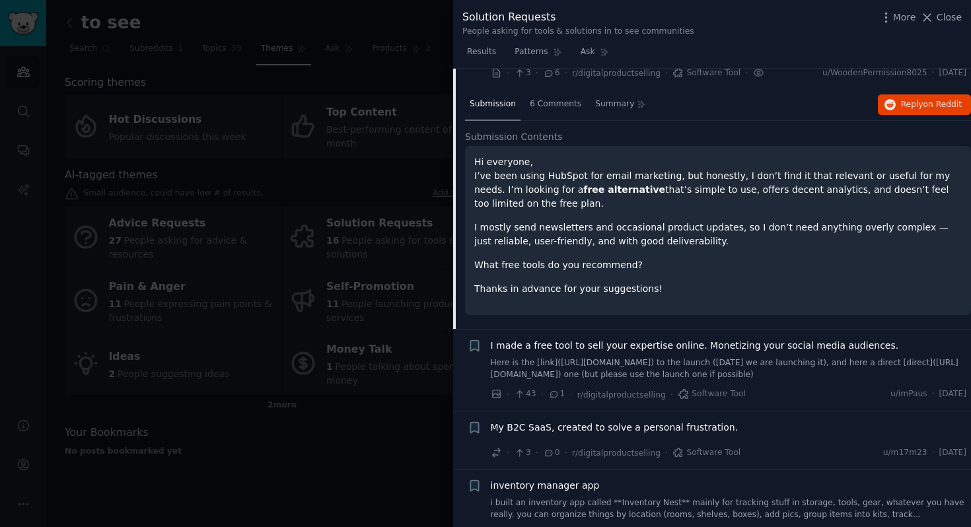
click at [524, 228] on p "I mostly send newsletters and occasional product updates, so I don’t need anyth…" at bounding box center [717, 235] width 487 height 28
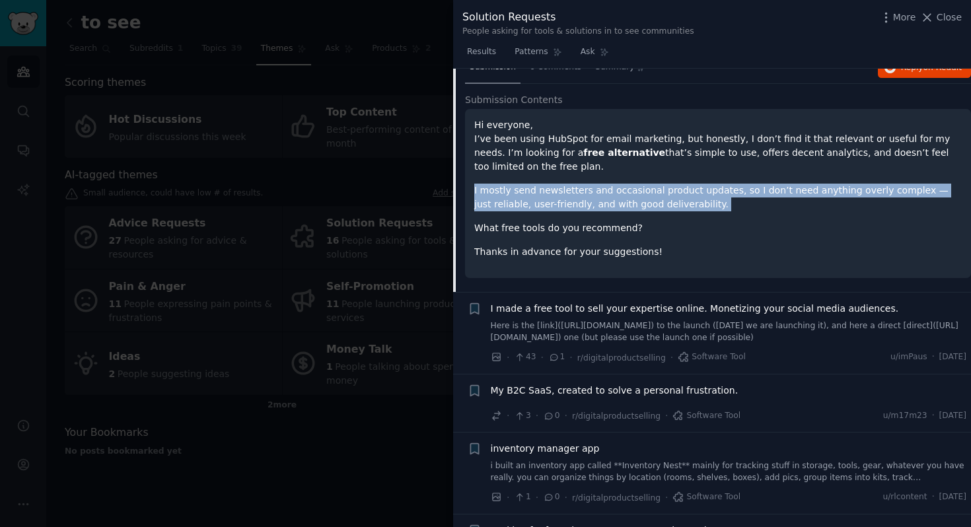
scroll to position [268, 0]
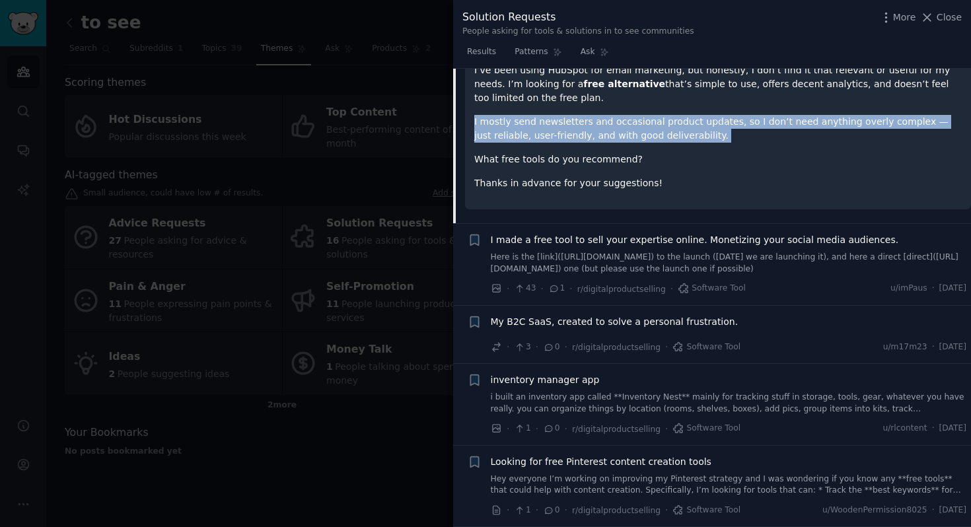
click at [578, 246] on span "I made a free tool to sell your expertise online. Monetizing your social media …" at bounding box center [695, 240] width 408 height 14
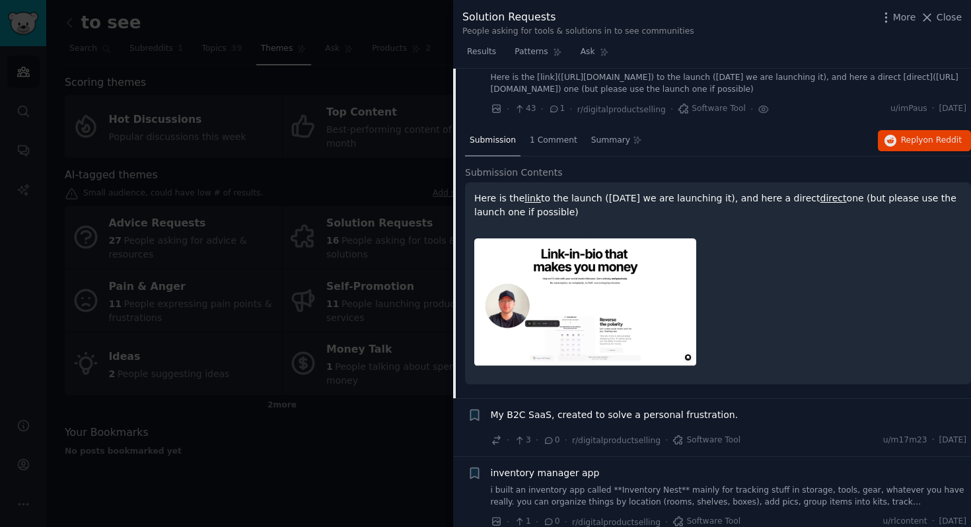
scroll to position [184, 0]
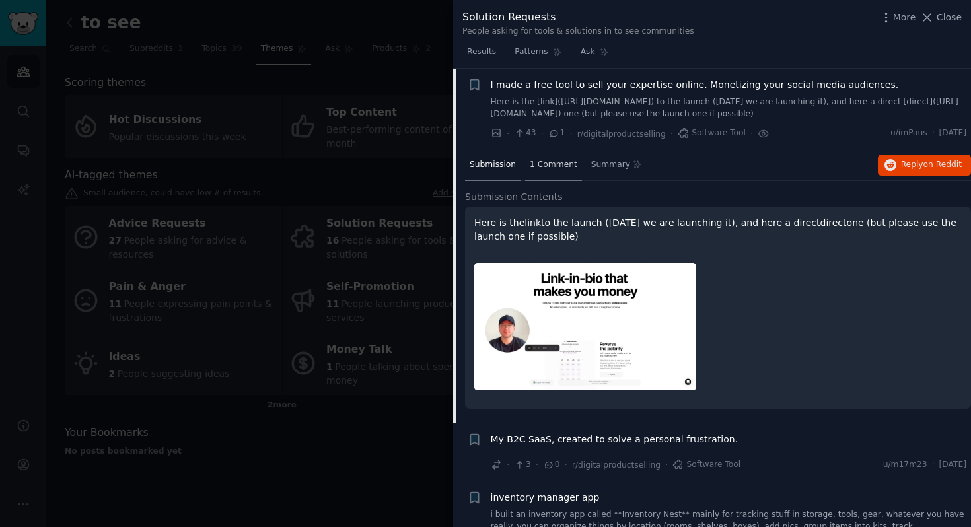
click at [547, 159] on span "1 Comment" at bounding box center [554, 165] width 48 height 12
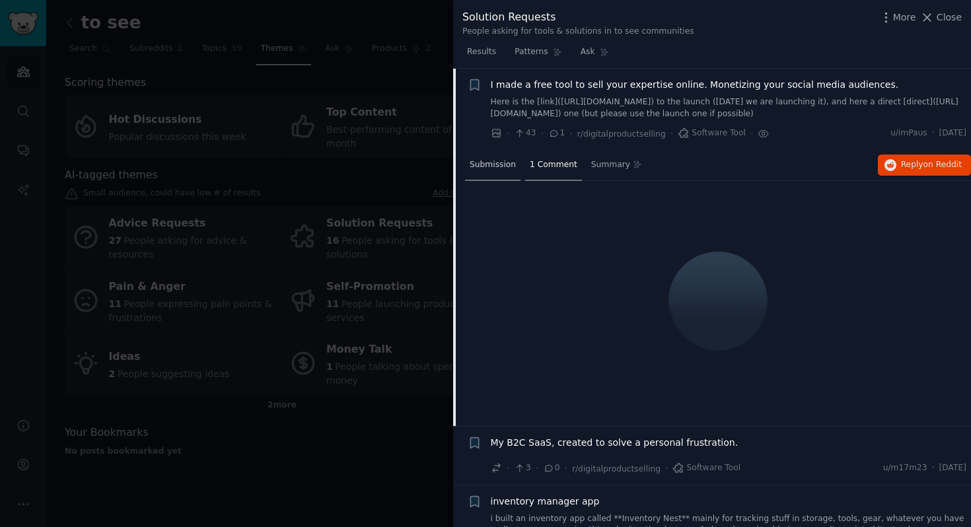
click at [494, 165] on span "Submission" at bounding box center [493, 165] width 46 height 12
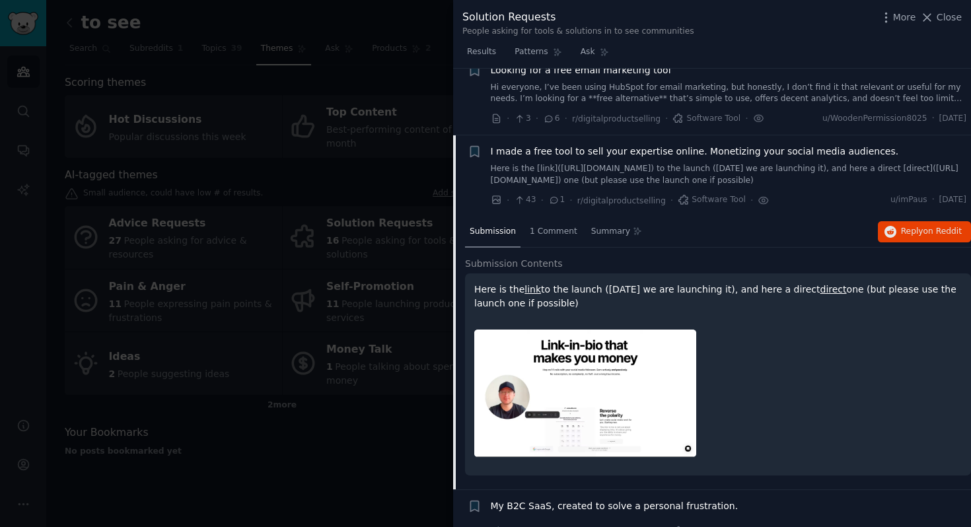
scroll to position [301, 0]
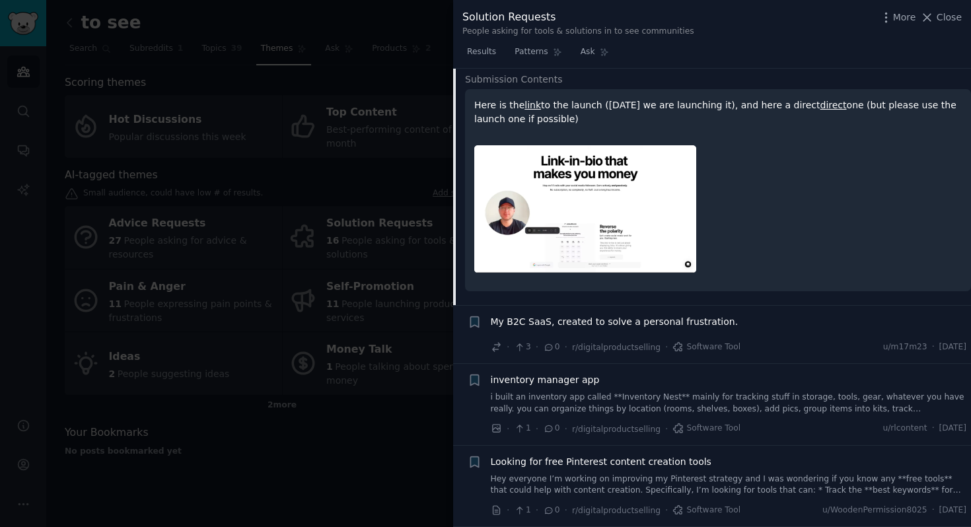
click at [625, 322] on span "My B2C SaaS, created to solve a personal frustration." at bounding box center [615, 322] width 248 height 14
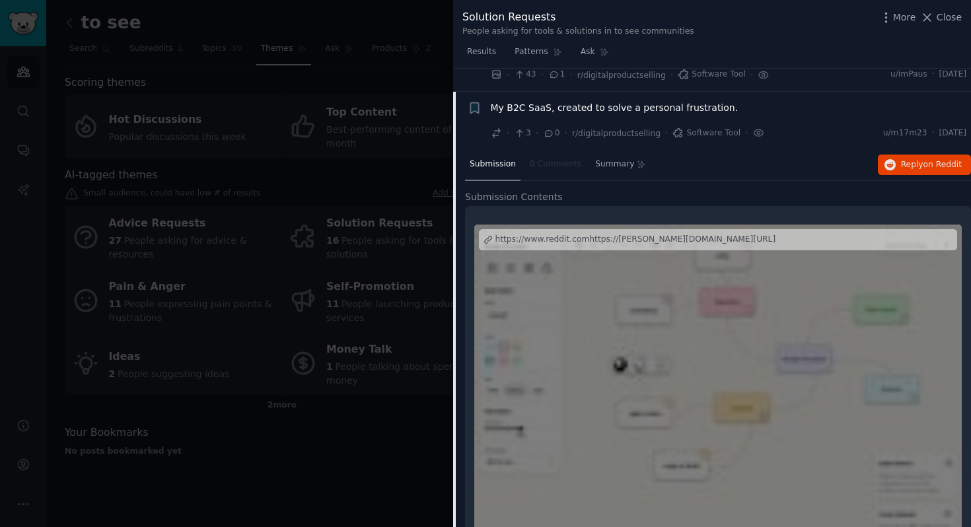
scroll to position [241, 0]
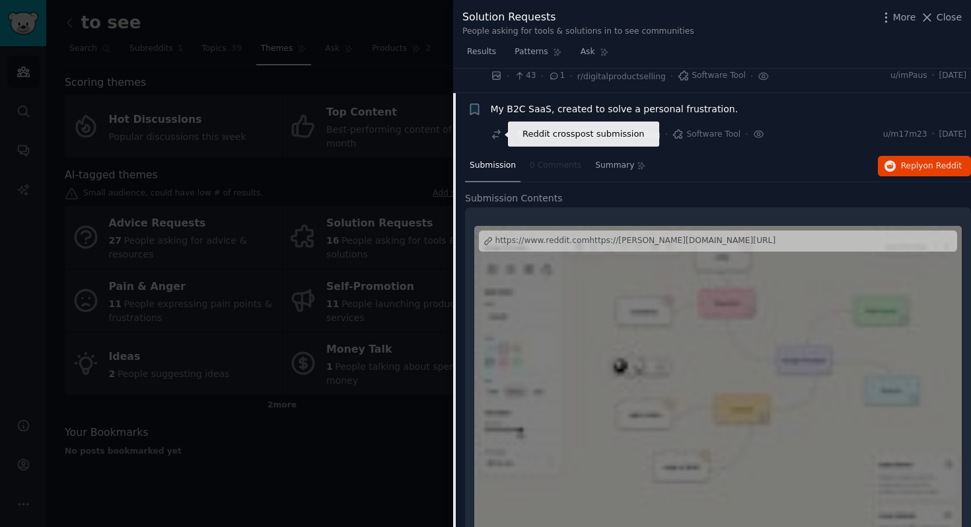
click at [496, 133] on icon at bounding box center [497, 135] width 12 height 12
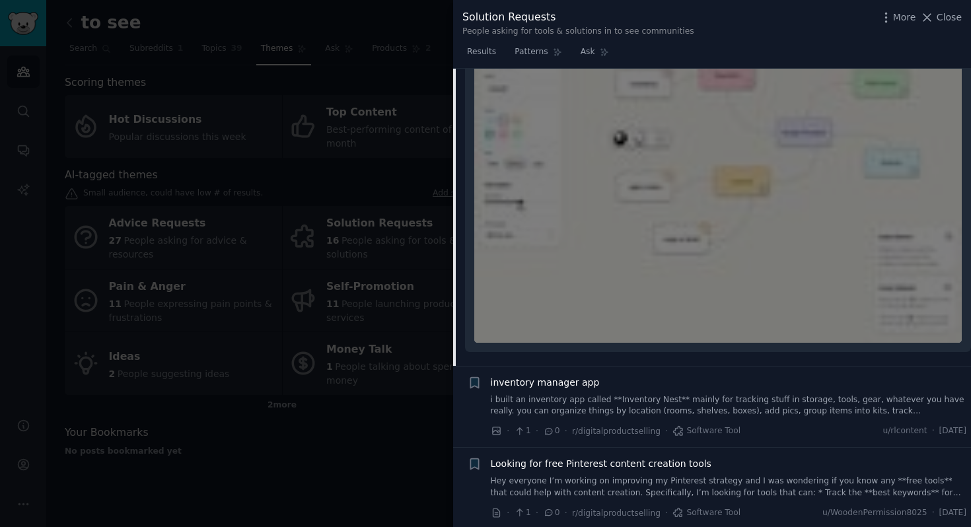
click at [559, 378] on span "inventory manager app" at bounding box center [545, 383] width 109 height 14
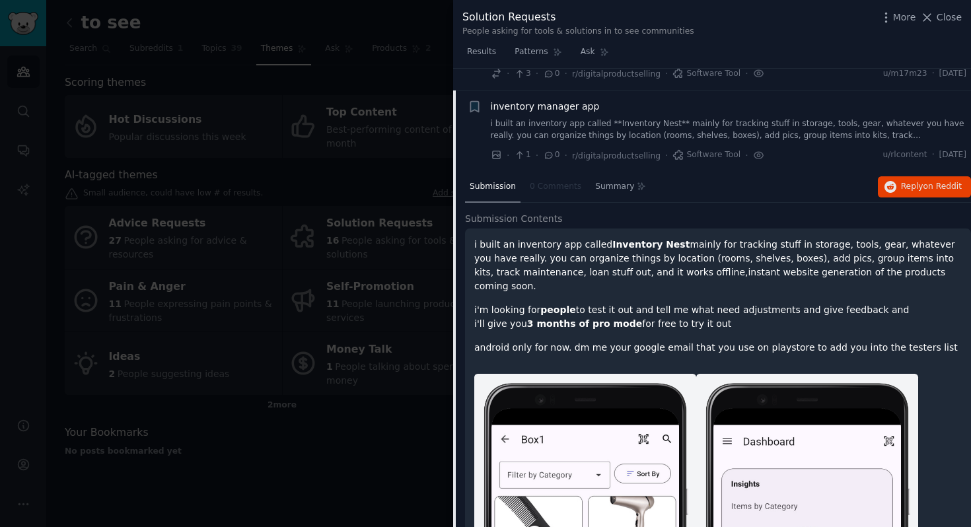
scroll to position [258, 0]
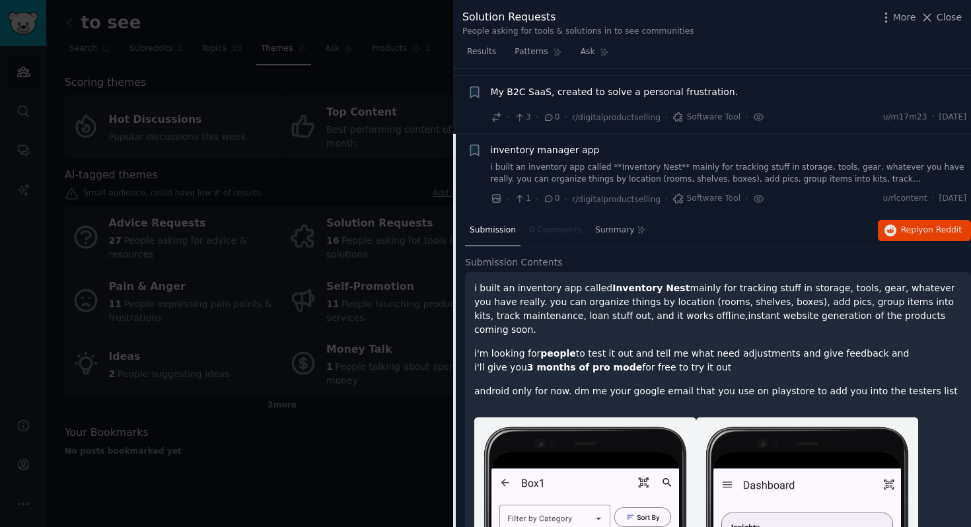
click at [583, 147] on span "inventory manager app" at bounding box center [545, 150] width 109 height 14
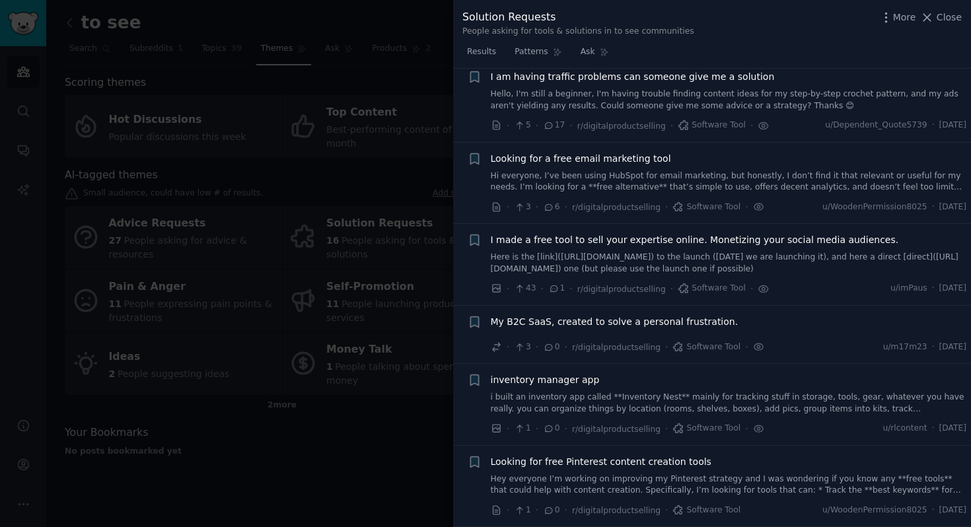
click at [574, 460] on span "Looking for free Pinterest content creation tools" at bounding box center [601, 462] width 221 height 14
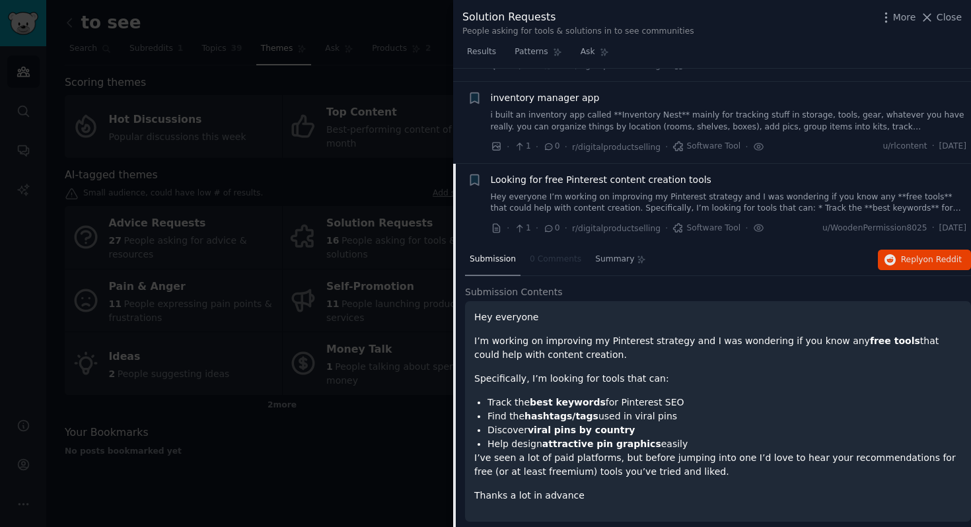
scroll to position [320, 0]
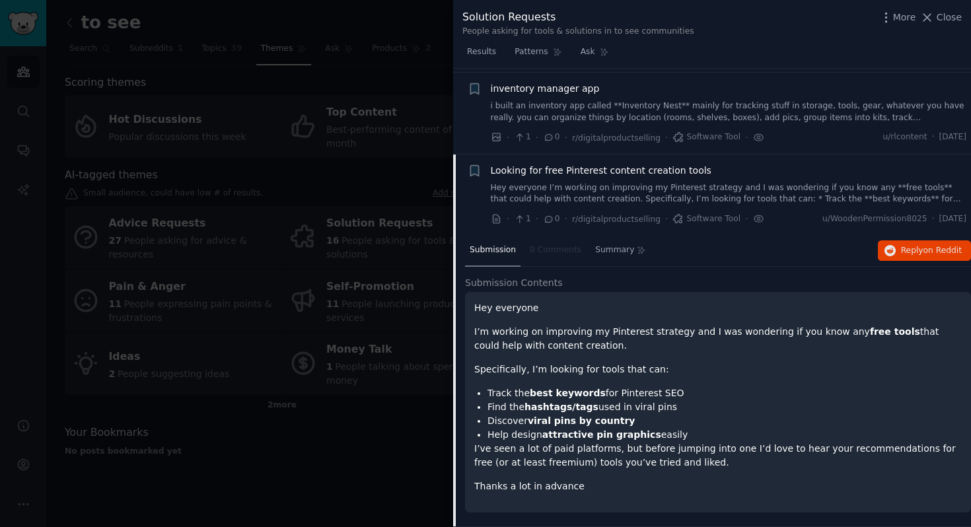
click at [528, 339] on p "I’m working on improving my Pinterest strategy and I was wondering if you know …" at bounding box center [717, 339] width 487 height 28
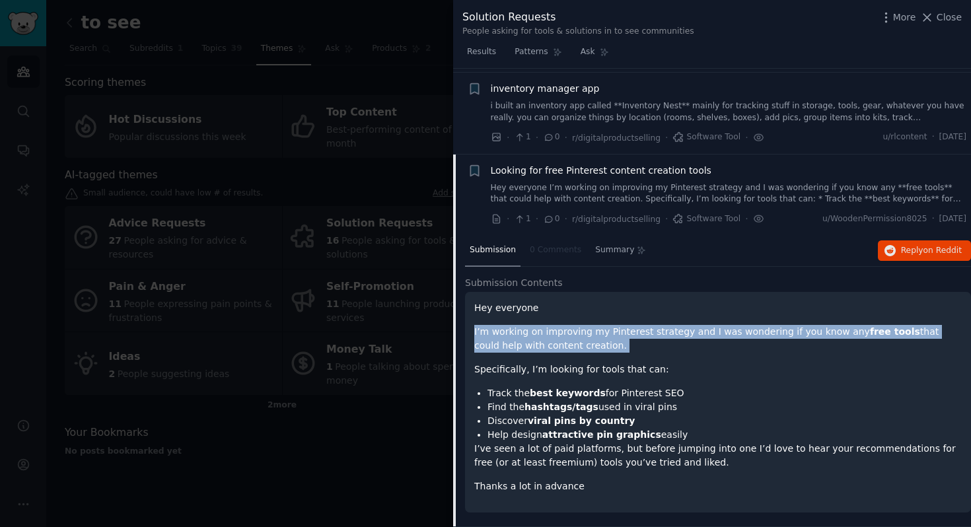
click at [528, 339] on p "I’m working on improving my Pinterest strategy and I was wondering if you know …" at bounding box center [717, 339] width 487 height 28
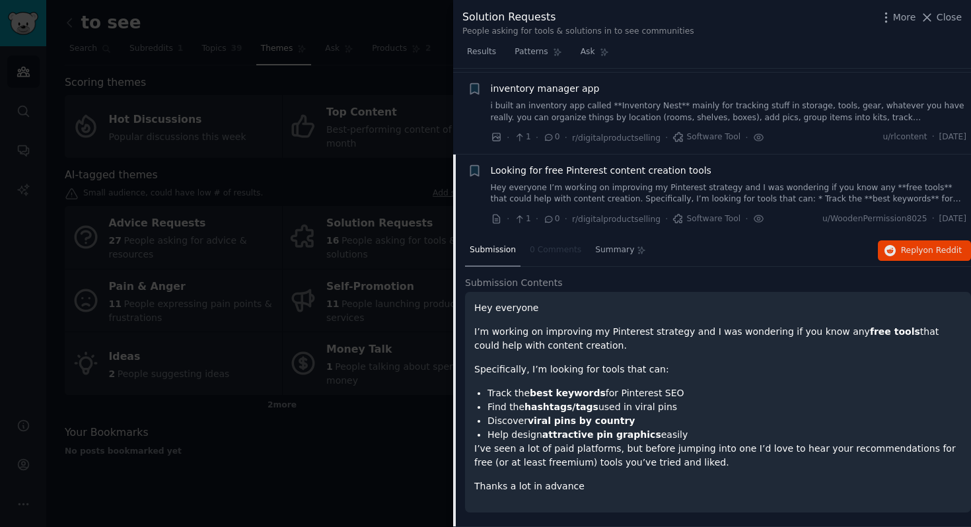
click at [616, 444] on p "I’ve seen a lot of paid platforms, but before jumping into one I’d love to hear…" at bounding box center [717, 456] width 487 height 28
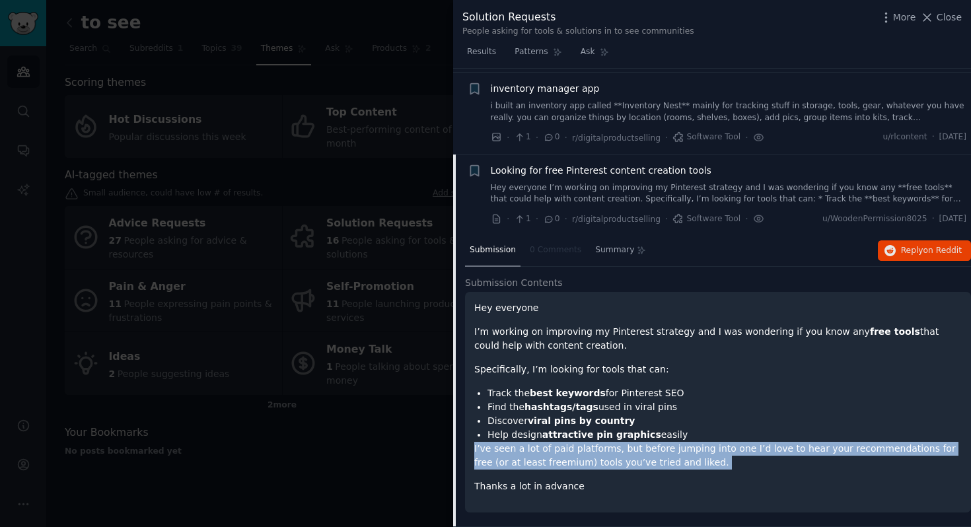
click at [637, 476] on div "Hey everyone I’m working on improving my Pinterest strategy and I was wondering…" at bounding box center [717, 397] width 487 height 192
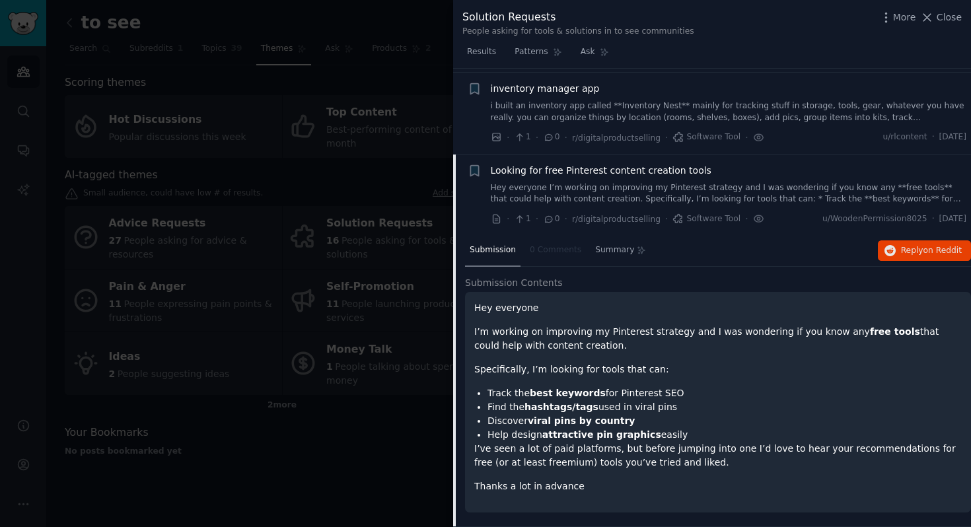
click at [413, 250] on div at bounding box center [485, 263] width 971 height 527
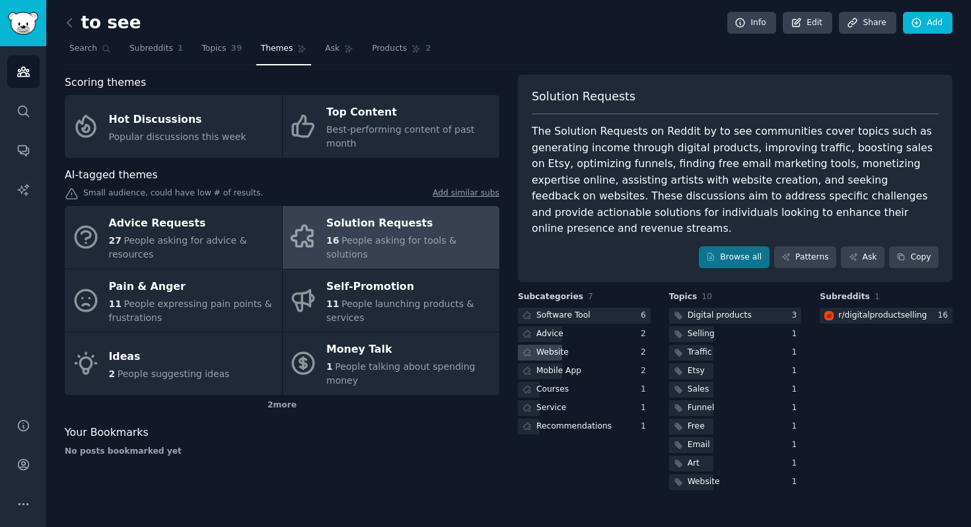
click at [584, 345] on div "Website" at bounding box center [584, 353] width 133 height 17
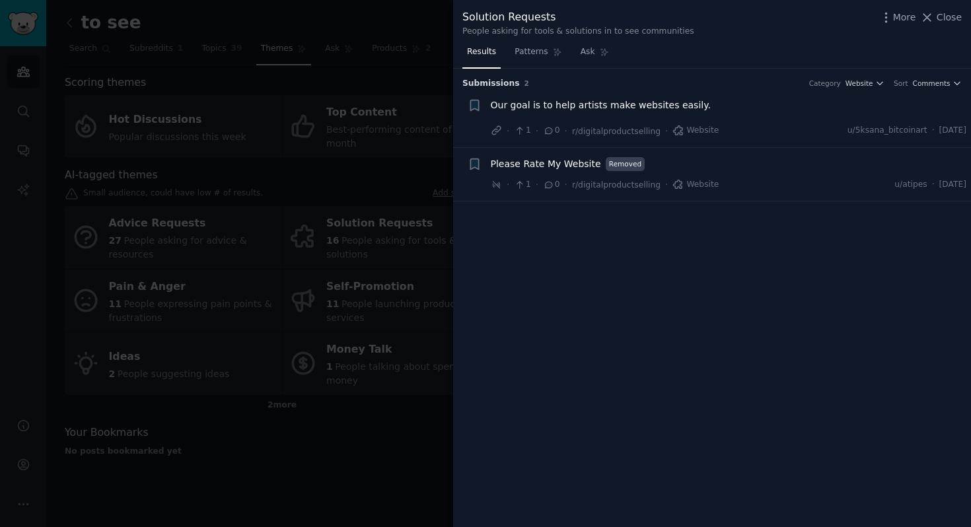
click at [407, 122] on div at bounding box center [485, 263] width 971 height 527
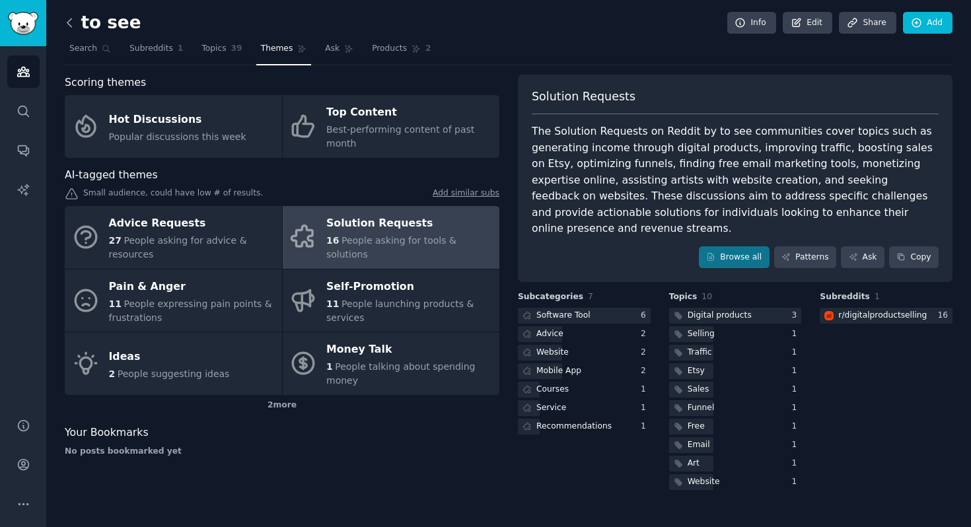
click at [69, 19] on icon at bounding box center [69, 22] width 4 height 8
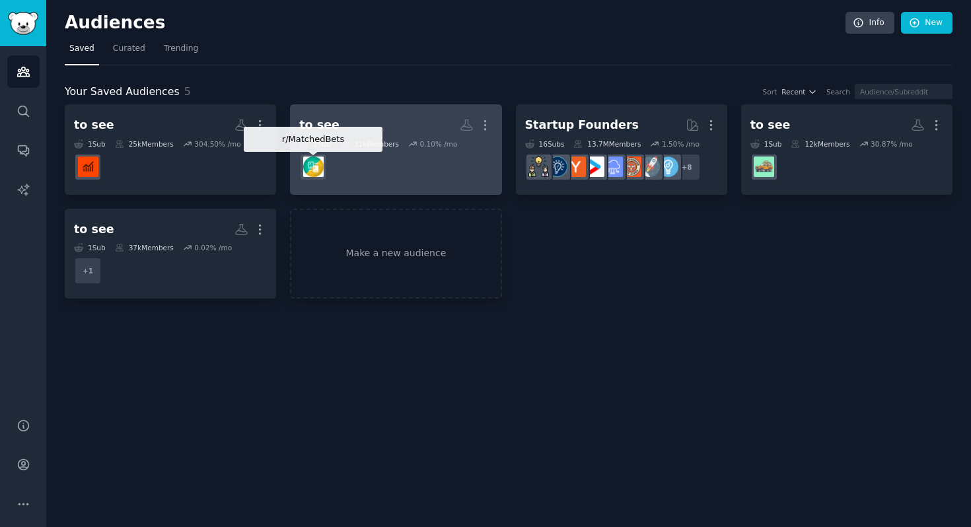
click at [315, 172] on img at bounding box center [313, 167] width 20 height 20
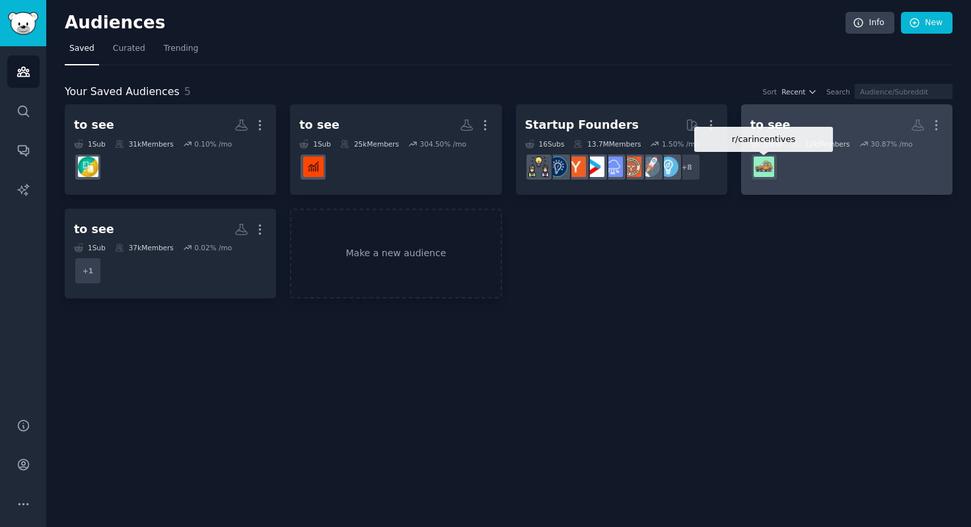
click at [765, 162] on img at bounding box center [763, 167] width 20 height 20
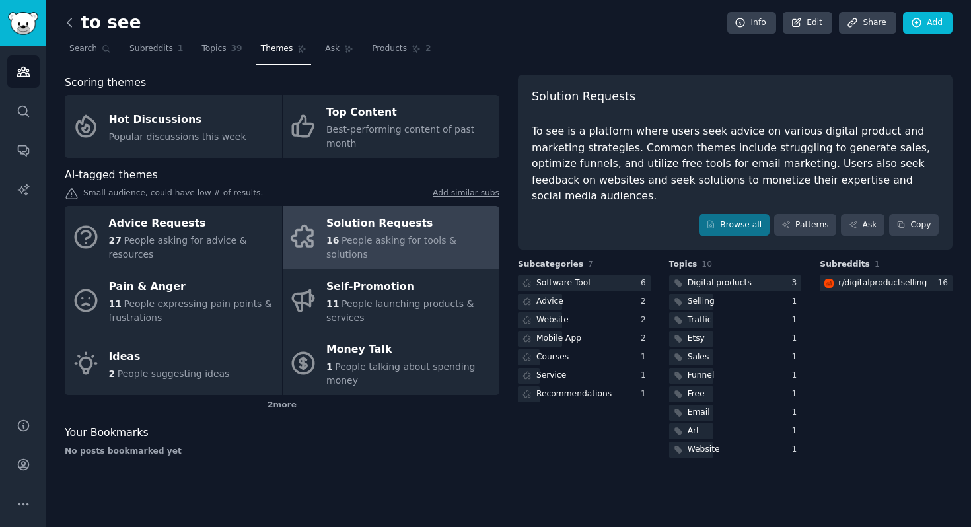
click at [68, 24] on icon at bounding box center [69, 22] width 4 height 8
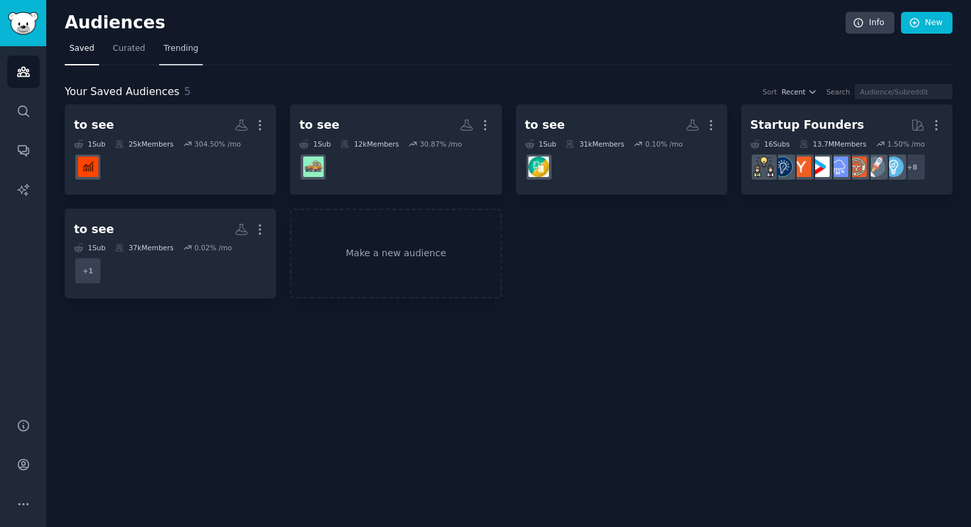
click at [177, 51] on span "Trending" at bounding box center [181, 49] width 34 height 12
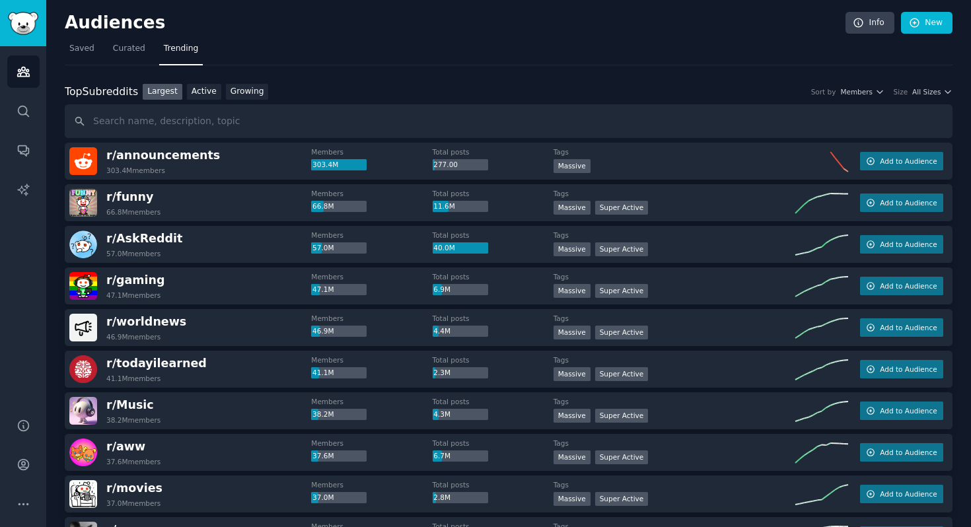
click at [938, 97] on div "Top Subreddits Top Subreddits Largest Active Growing Sort by Members Size All S…" at bounding box center [509, 92] width 888 height 17
click at [938, 92] on button "All Sizes" at bounding box center [932, 91] width 40 height 9
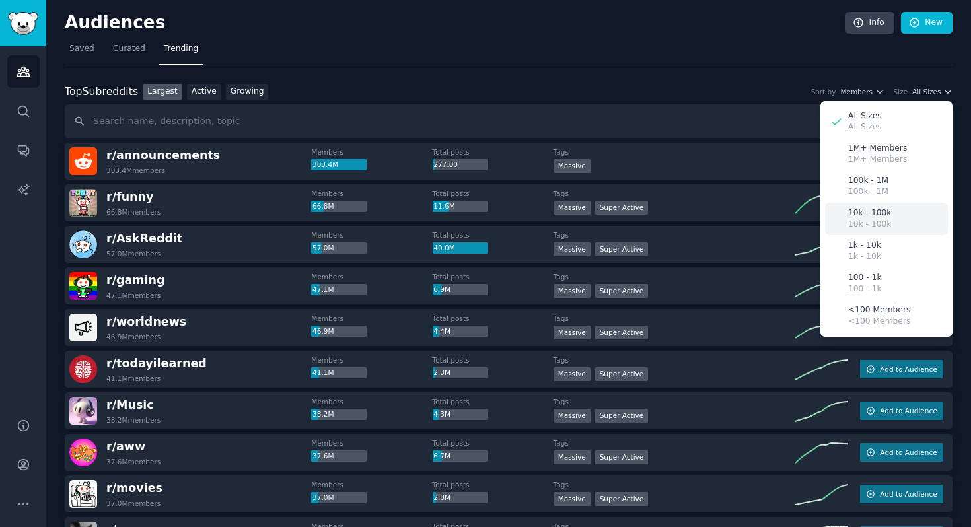
click at [893, 226] on div "10k - 100k 10k - 100k" at bounding box center [886, 219] width 123 height 32
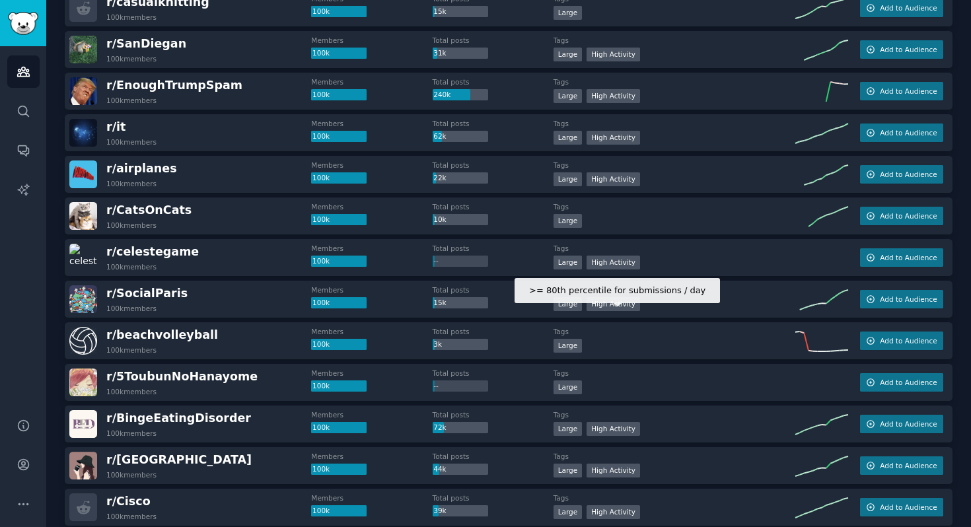
scroll to position [197, 0]
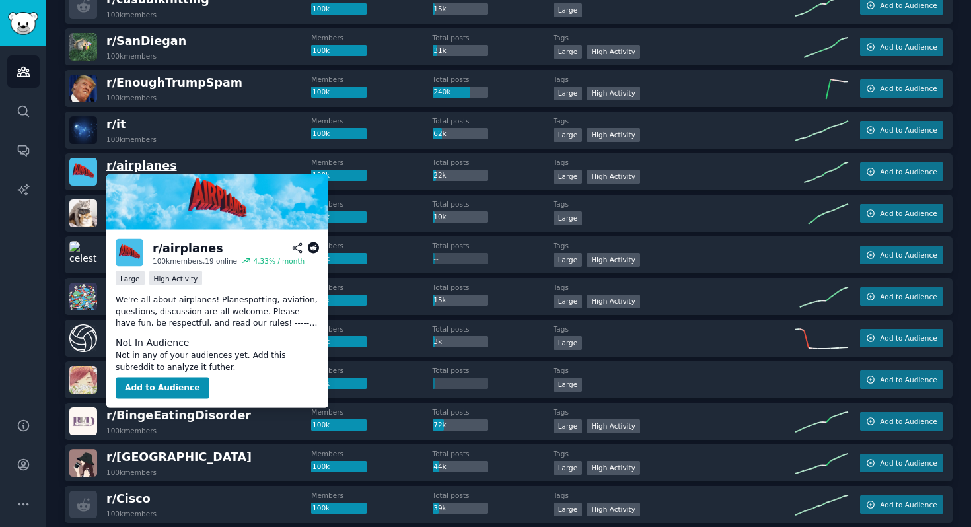
click at [144, 166] on span "r/ airplanes" at bounding box center [141, 165] width 71 height 13
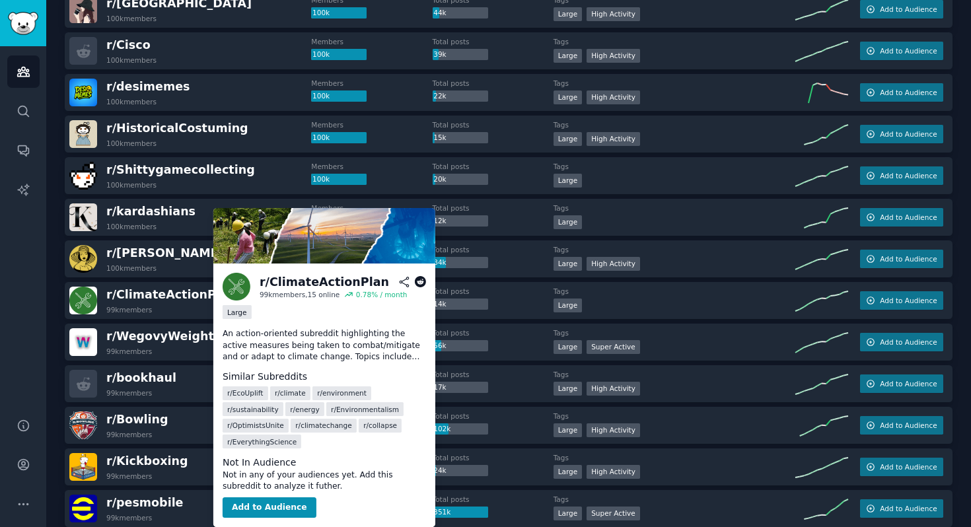
scroll to position [656, 0]
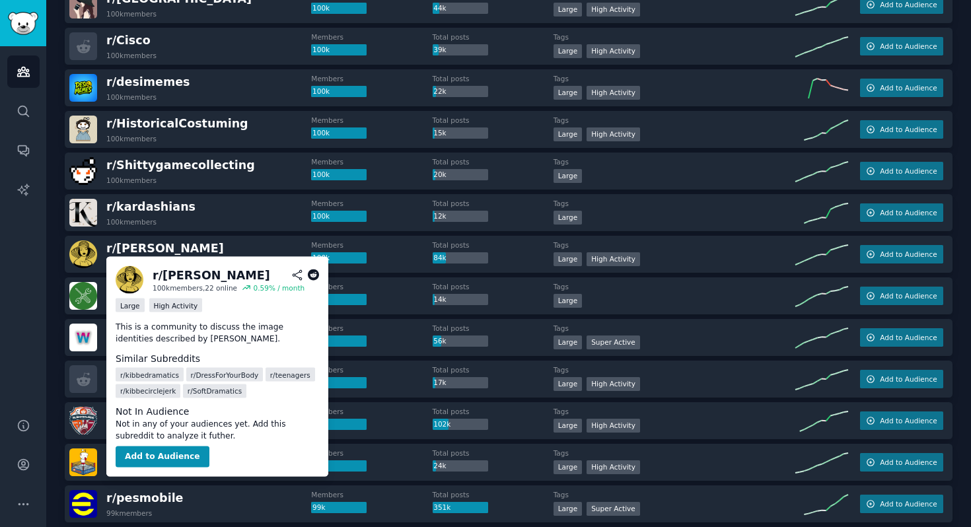
click at [178, 336] on p "This is a community to discuss the image identities described by [PERSON_NAME]." at bounding box center [217, 333] width 203 height 23
click at [194, 341] on p "This is a community to discuss the image identities described by [PERSON_NAME]." at bounding box center [217, 333] width 203 height 23
copy p "[PERSON_NAME]"
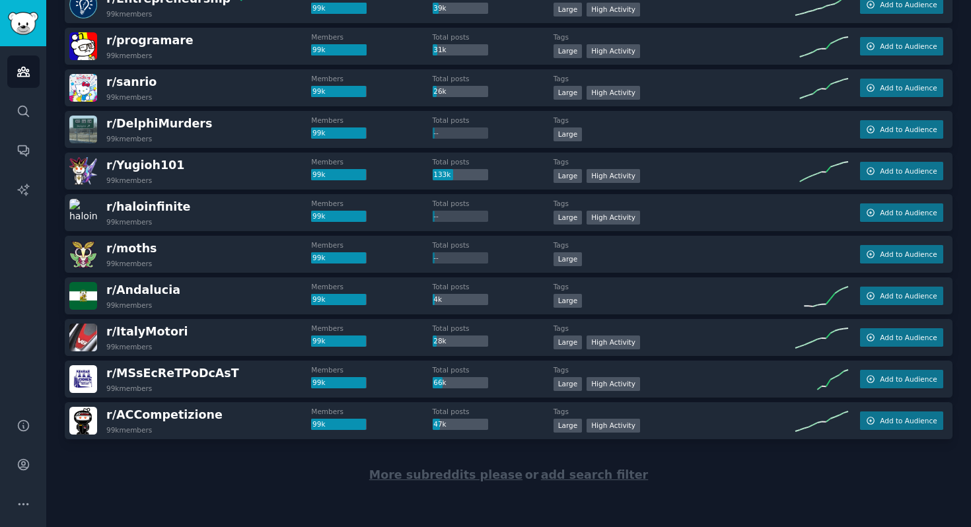
scroll to position [1781, 0]
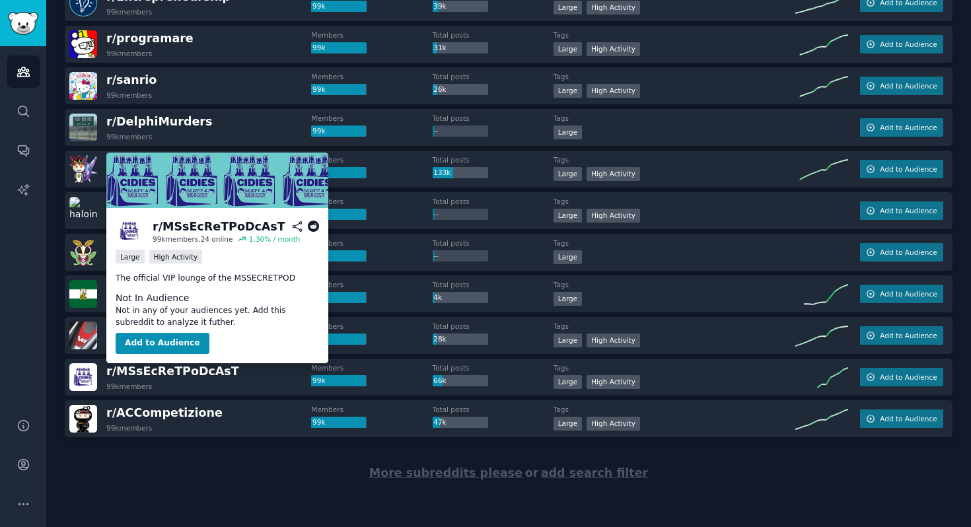
click at [261, 278] on p "The official VIP lounge of the MSSECRETPOD" at bounding box center [217, 279] width 203 height 12
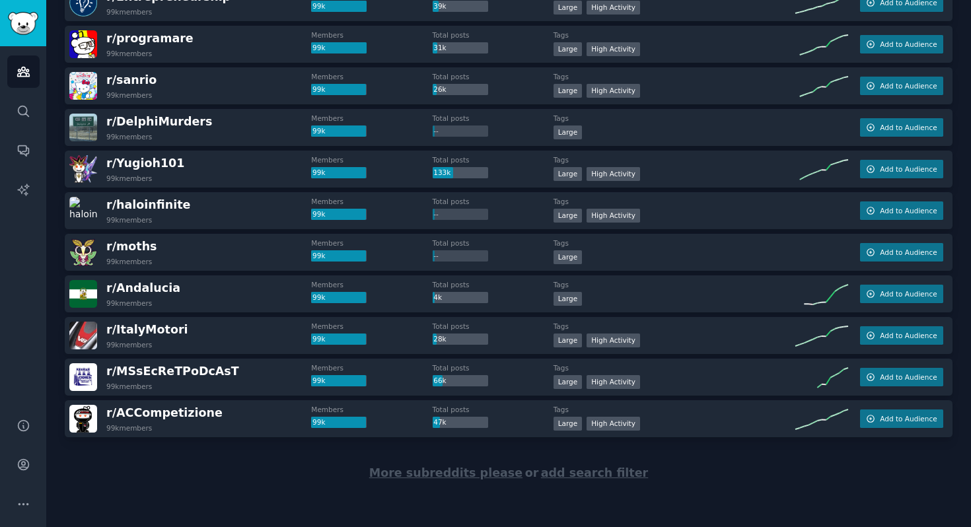
click at [482, 476] on span "More subreddits please" at bounding box center [445, 472] width 153 height 13
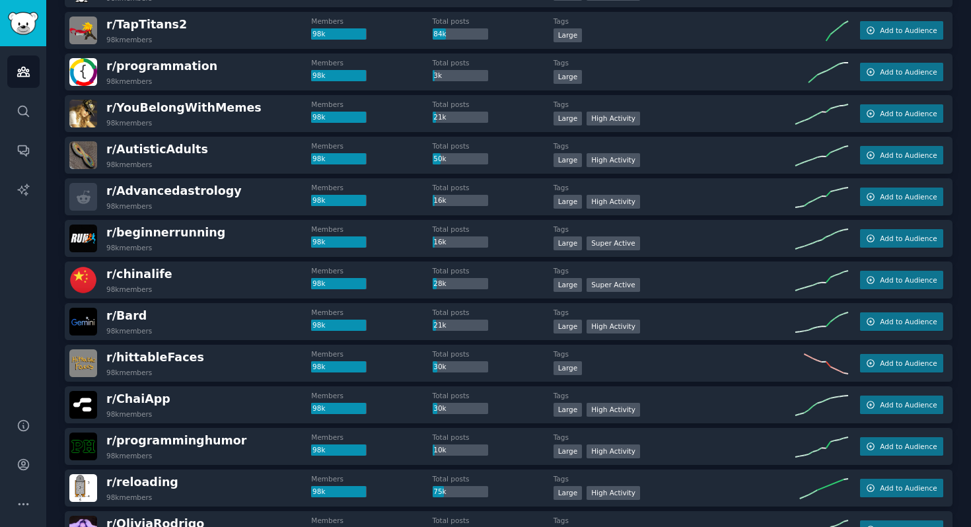
scroll to position [3308, 0]
